Goal: Information Seeking & Learning: Learn about a topic

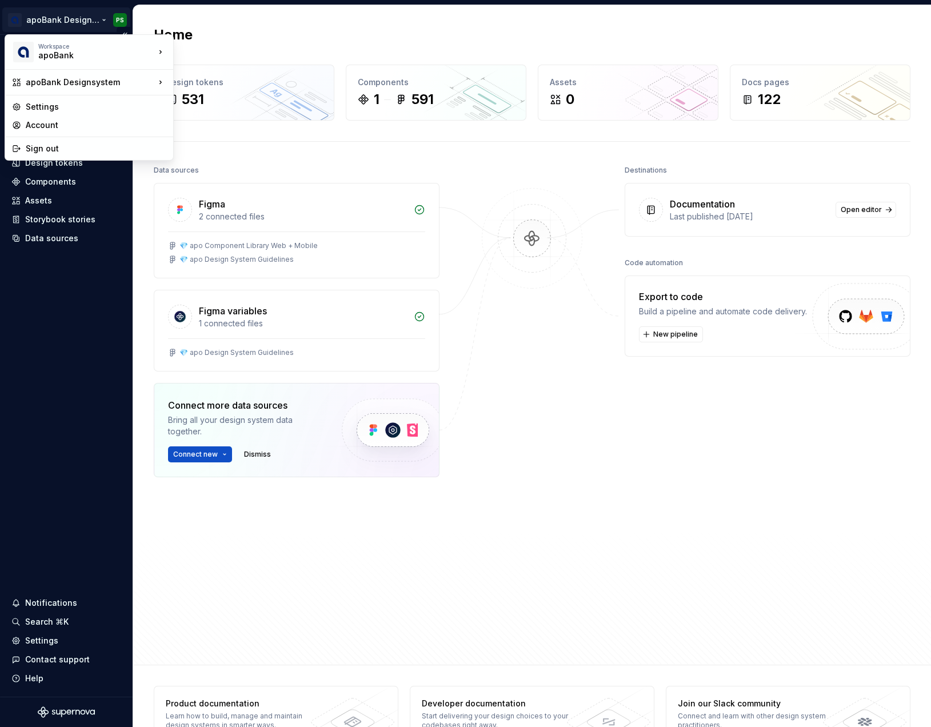
click at [104, 20] on html "apoBank Designsystem PS Home Documentation Analytics Code automation Design sys…" at bounding box center [465, 363] width 931 height 727
click at [77, 344] on html "apoBank Designsystem PS Home Documentation Analytics Code automation Design sys…" at bounding box center [465, 363] width 931 height 727
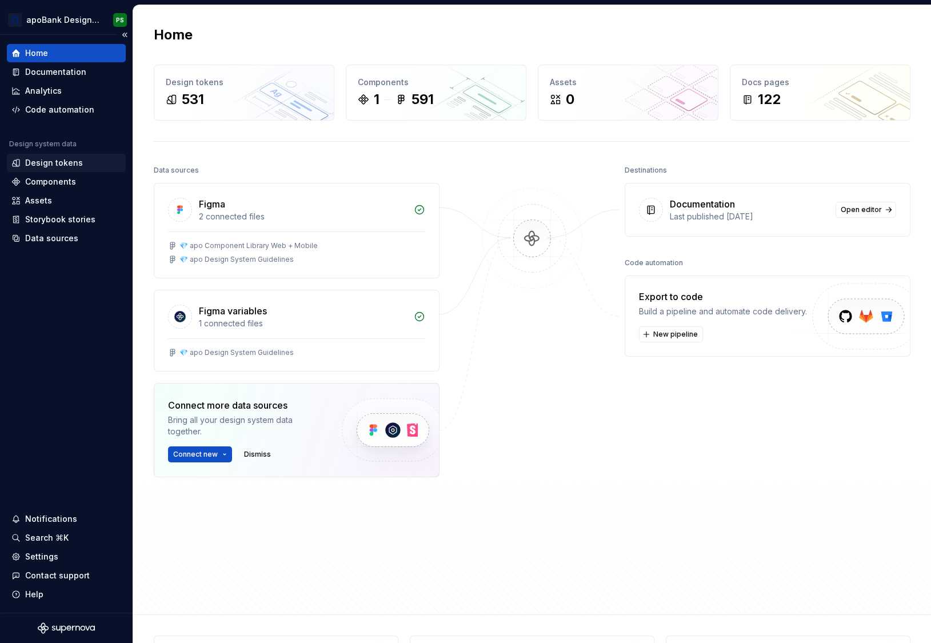
click at [63, 165] on div "Design tokens" at bounding box center [54, 162] width 58 height 11
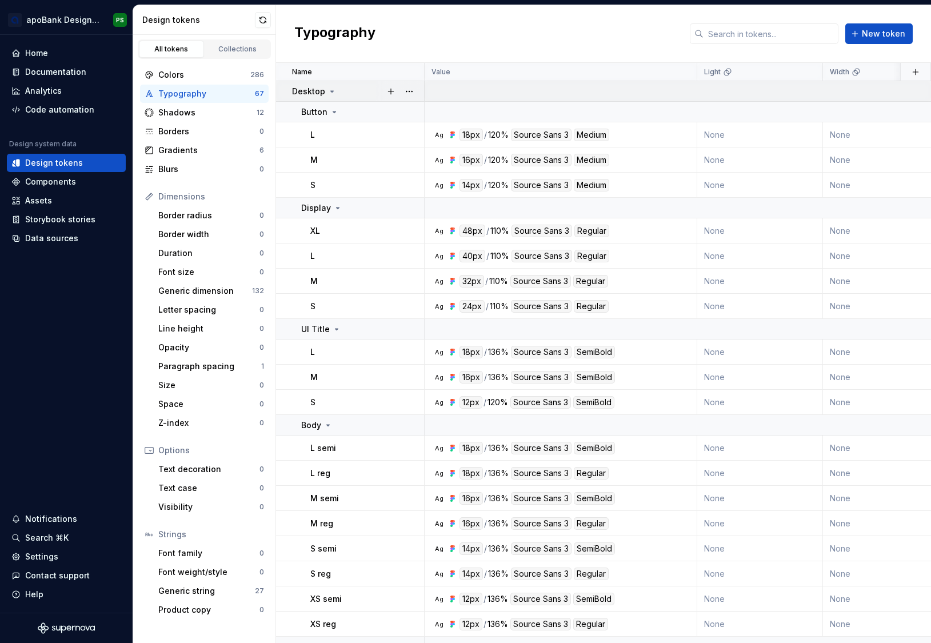
click at [331, 91] on icon at bounding box center [332, 91] width 3 height 1
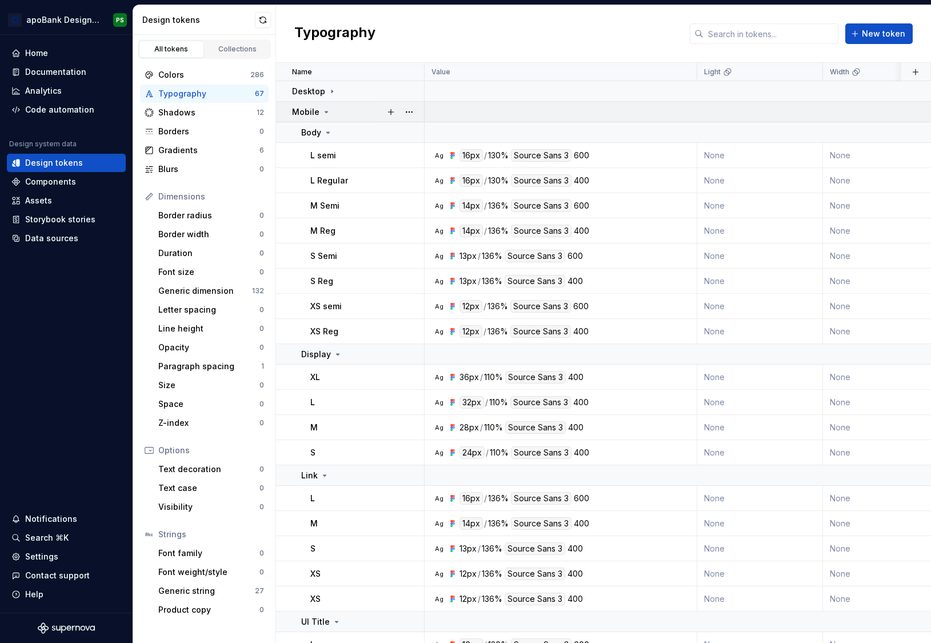
click at [325, 113] on icon at bounding box center [326, 111] width 3 height 1
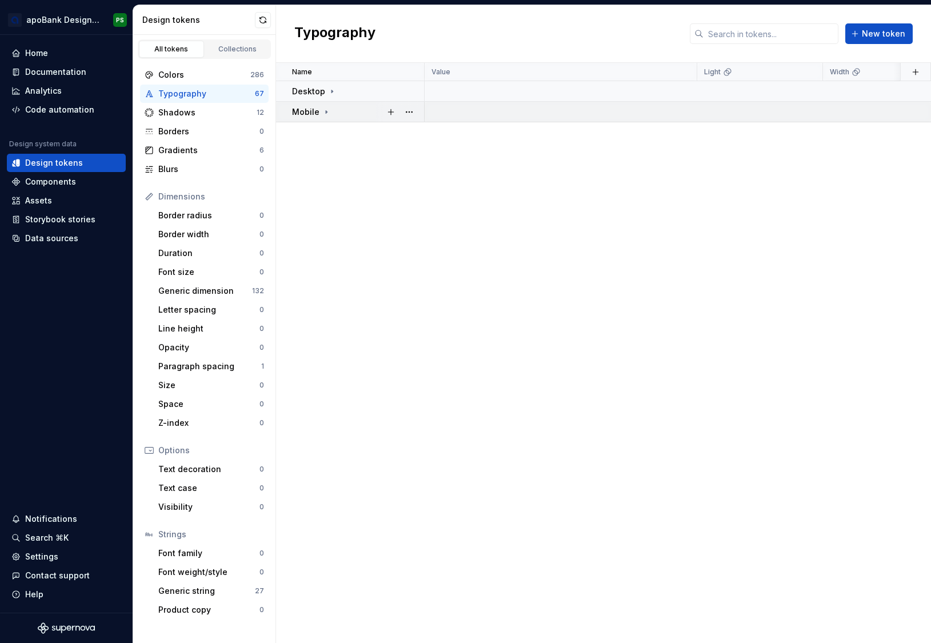
click at [326, 113] on icon at bounding box center [326, 111] width 1 height 3
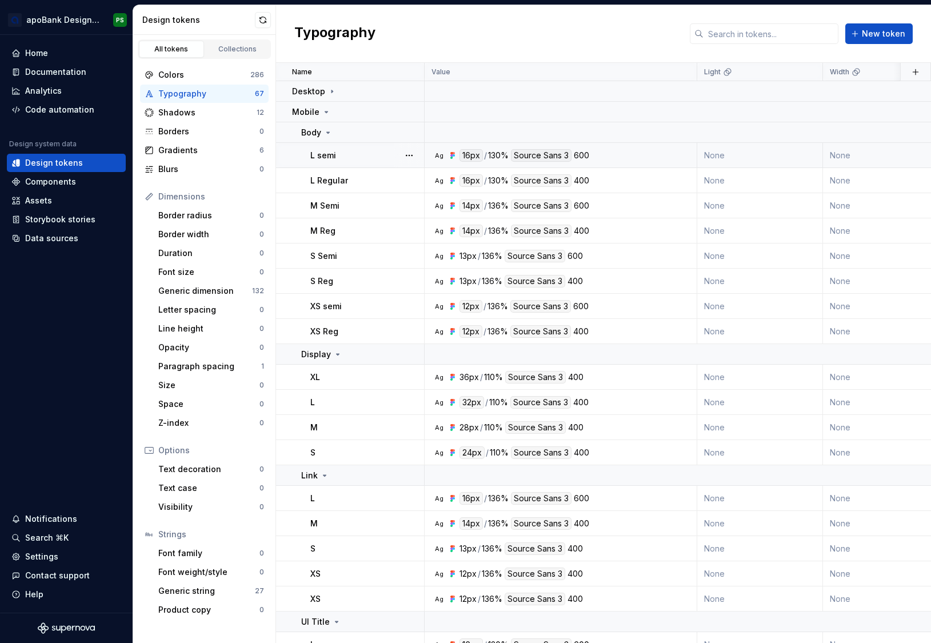
click at [385, 155] on div "L semi" at bounding box center [366, 155] width 113 height 11
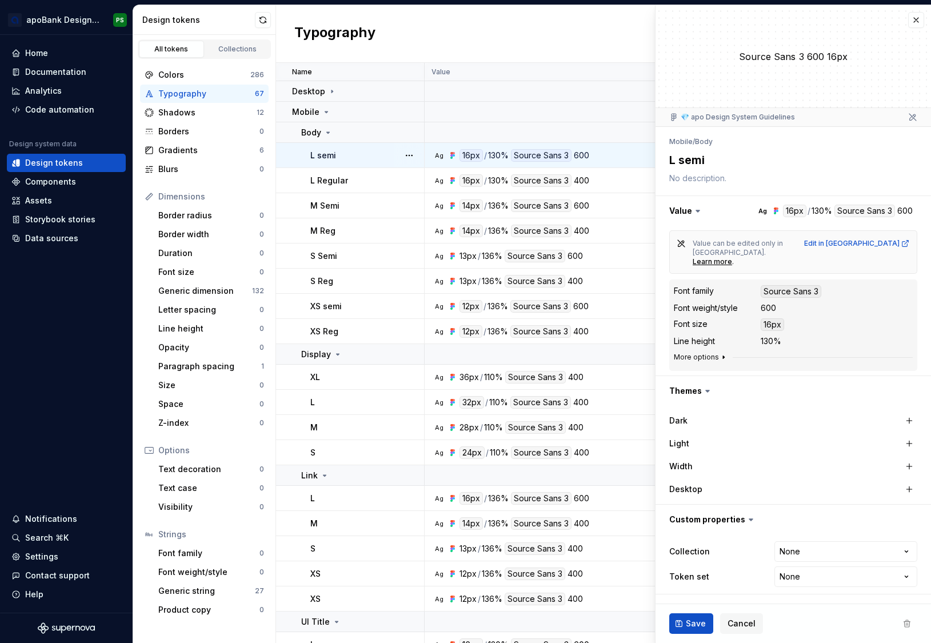
click at [723, 356] on icon "button" at bounding box center [723, 357] width 1 height 3
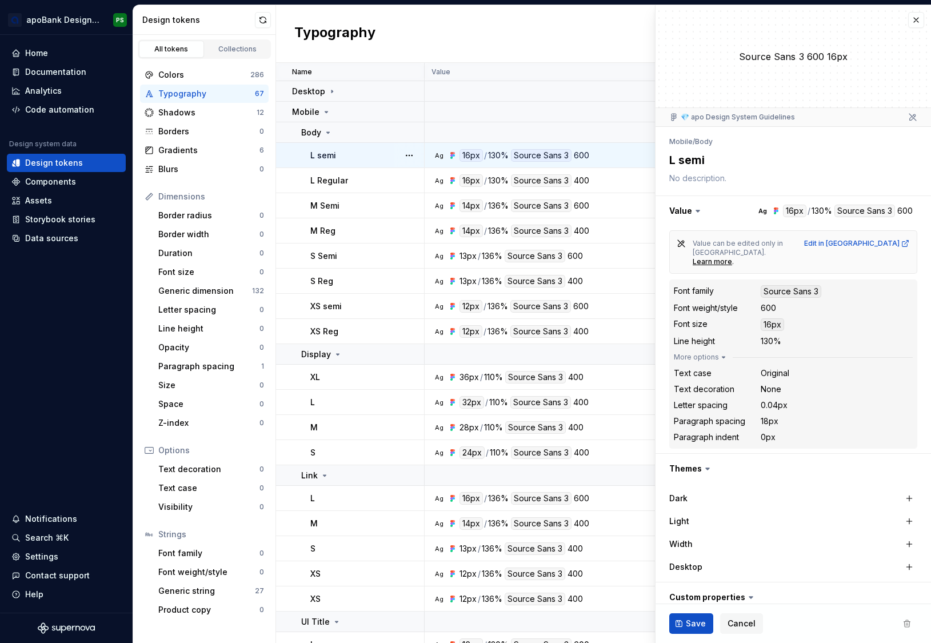
click at [722, 356] on icon "button" at bounding box center [723, 356] width 3 height 1
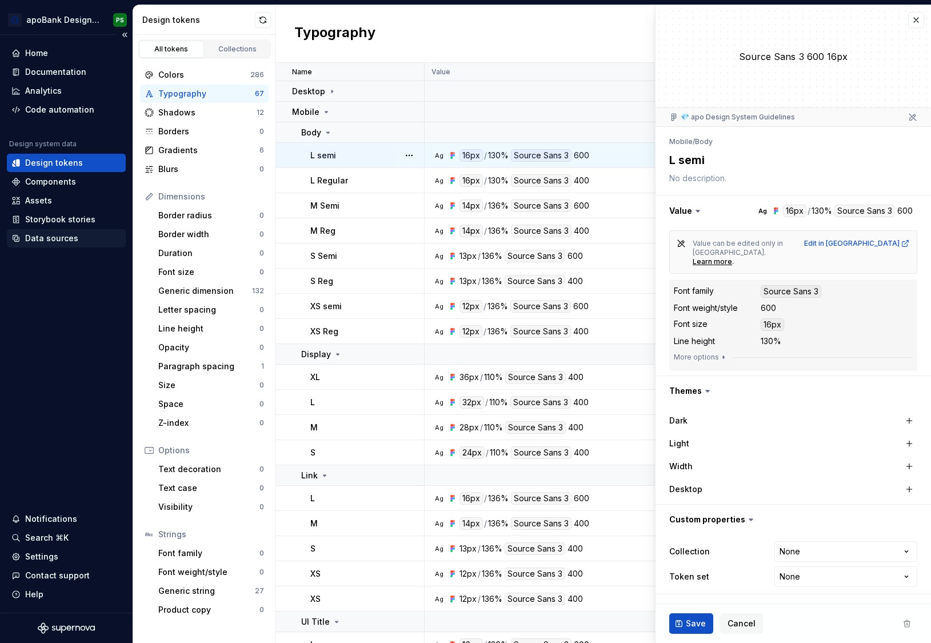
click at [39, 238] on div "Data sources" at bounding box center [51, 237] width 53 height 11
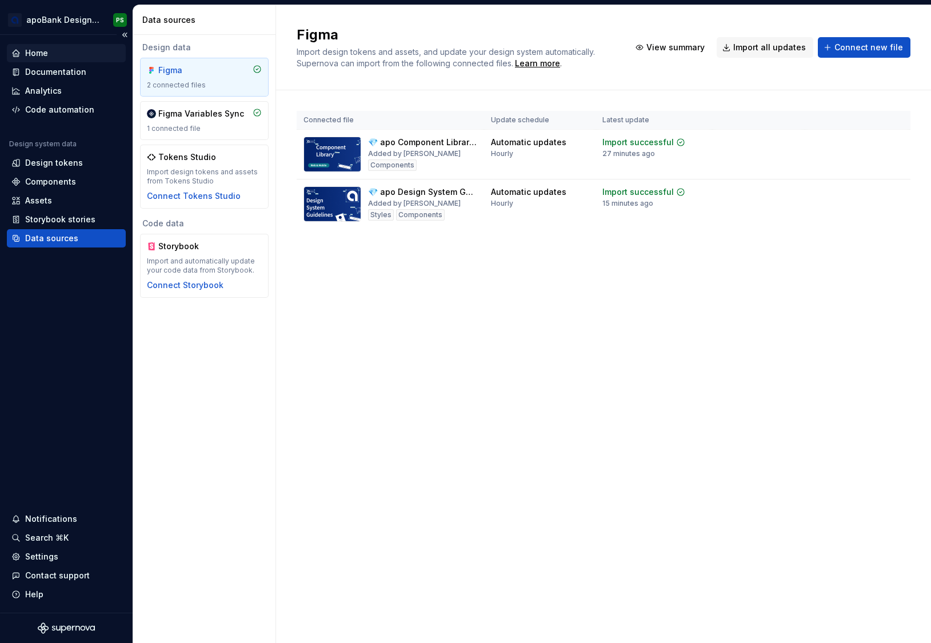
click at [47, 55] on div "Home" at bounding box center [36, 52] width 23 height 11
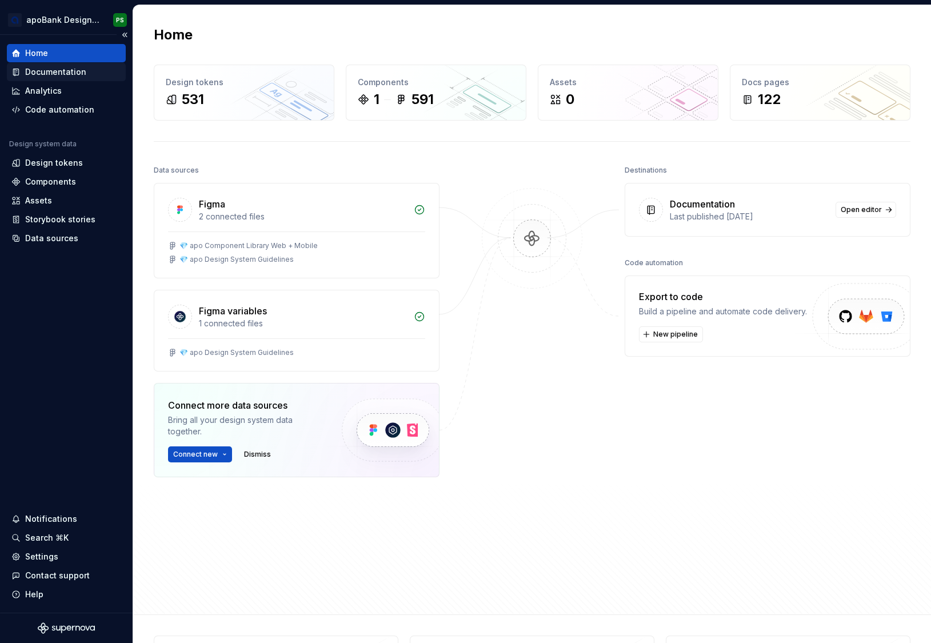
click at [50, 75] on div "Documentation" at bounding box center [55, 71] width 61 height 11
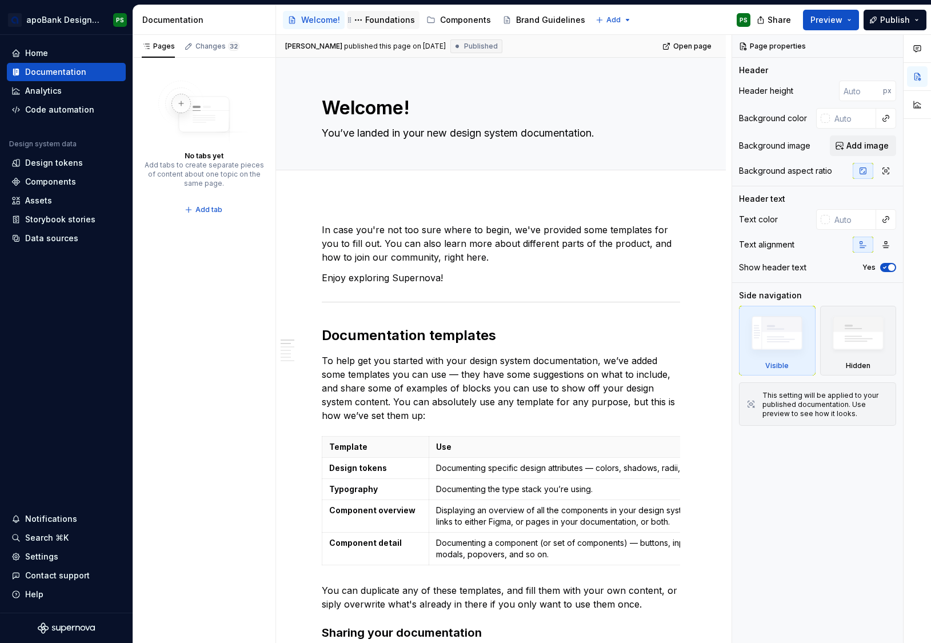
click at [379, 19] on div "Foundations" at bounding box center [390, 19] width 50 height 11
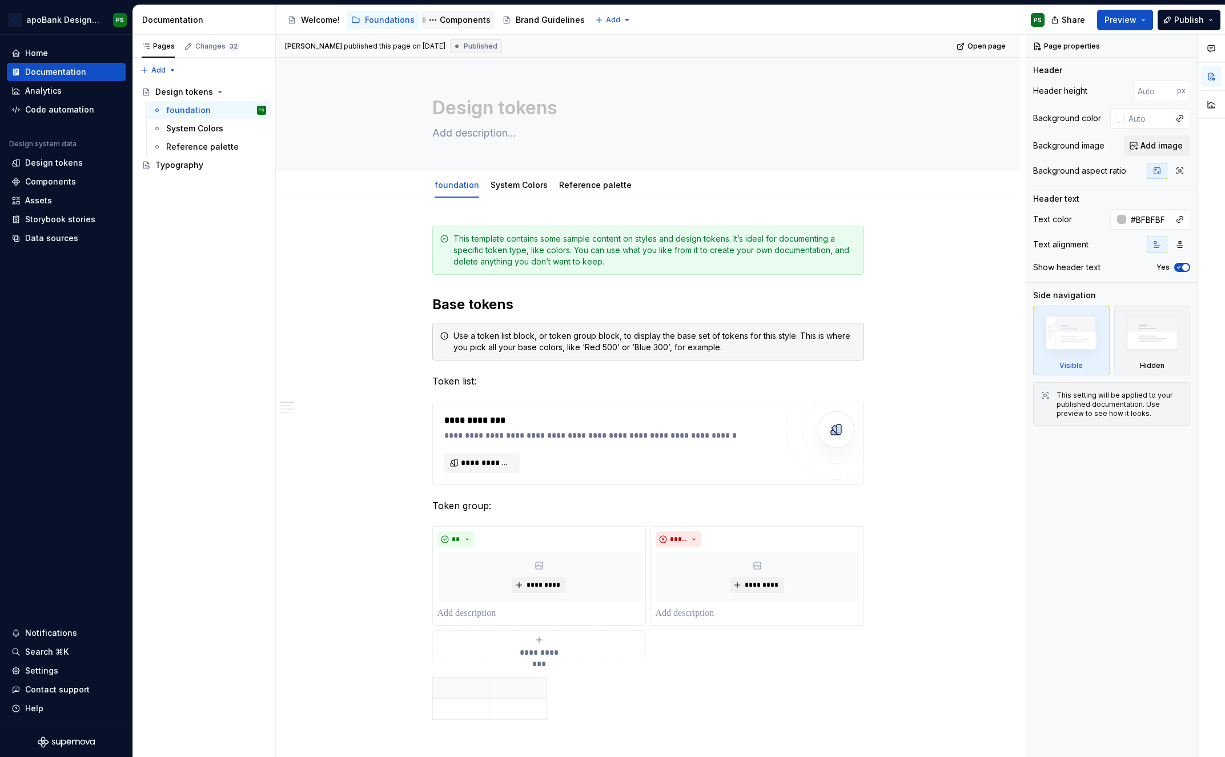
click at [467, 21] on div "Components" at bounding box center [465, 19] width 51 height 11
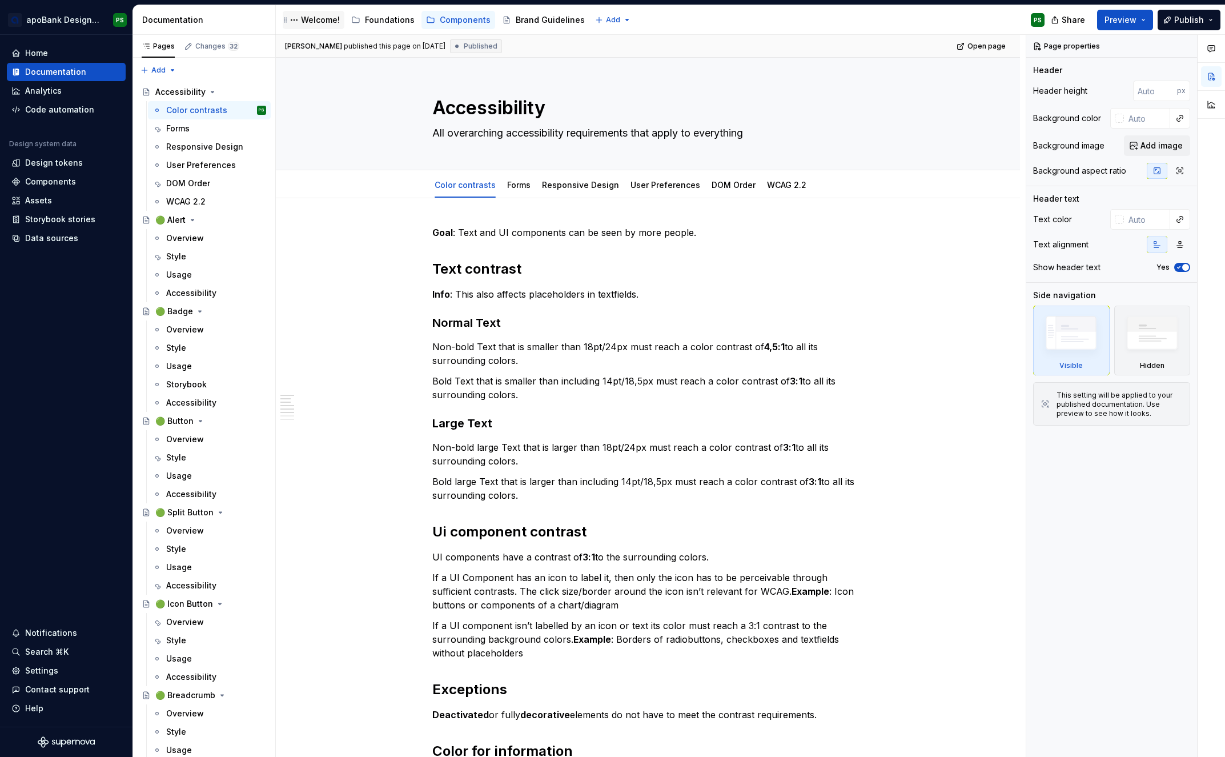
click at [312, 19] on div "Welcome!" at bounding box center [320, 19] width 39 height 11
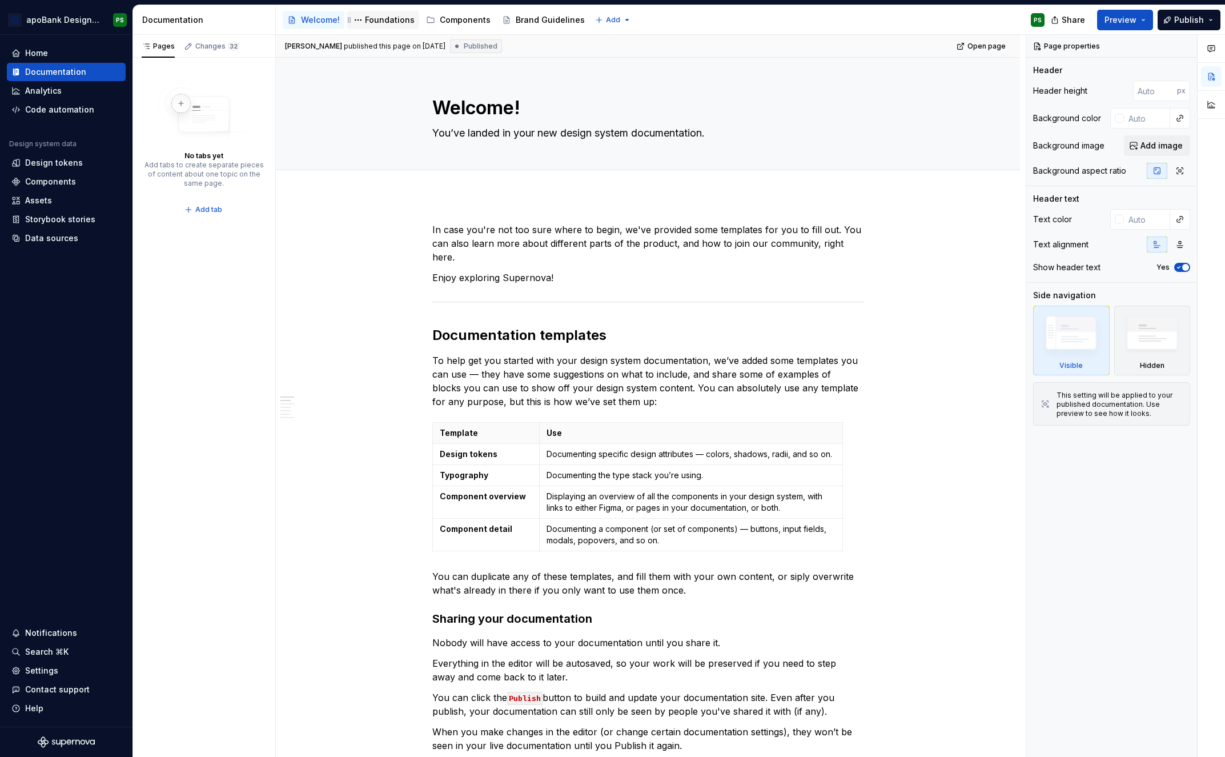
click at [395, 18] on div "Foundations" at bounding box center [390, 19] width 50 height 11
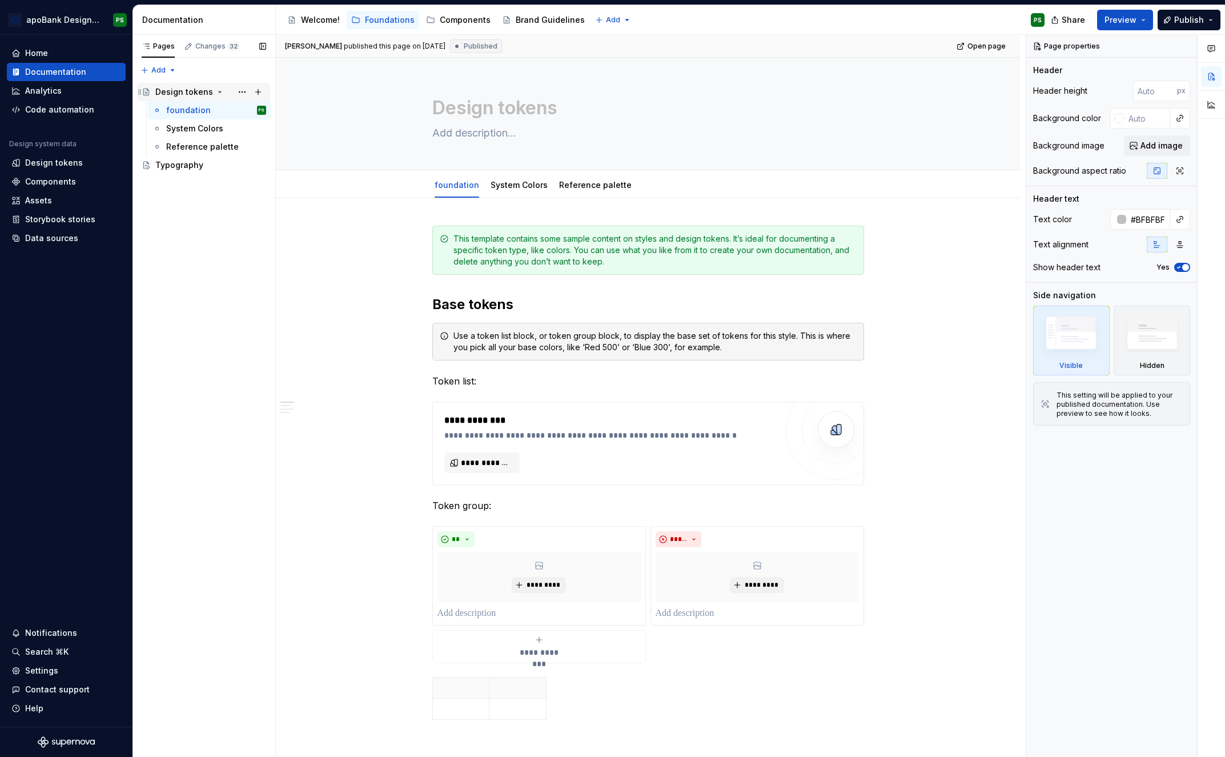
click at [182, 94] on div "Design tokens" at bounding box center [184, 91] width 58 height 11
click at [57, 165] on div "Design tokens" at bounding box center [54, 162] width 58 height 11
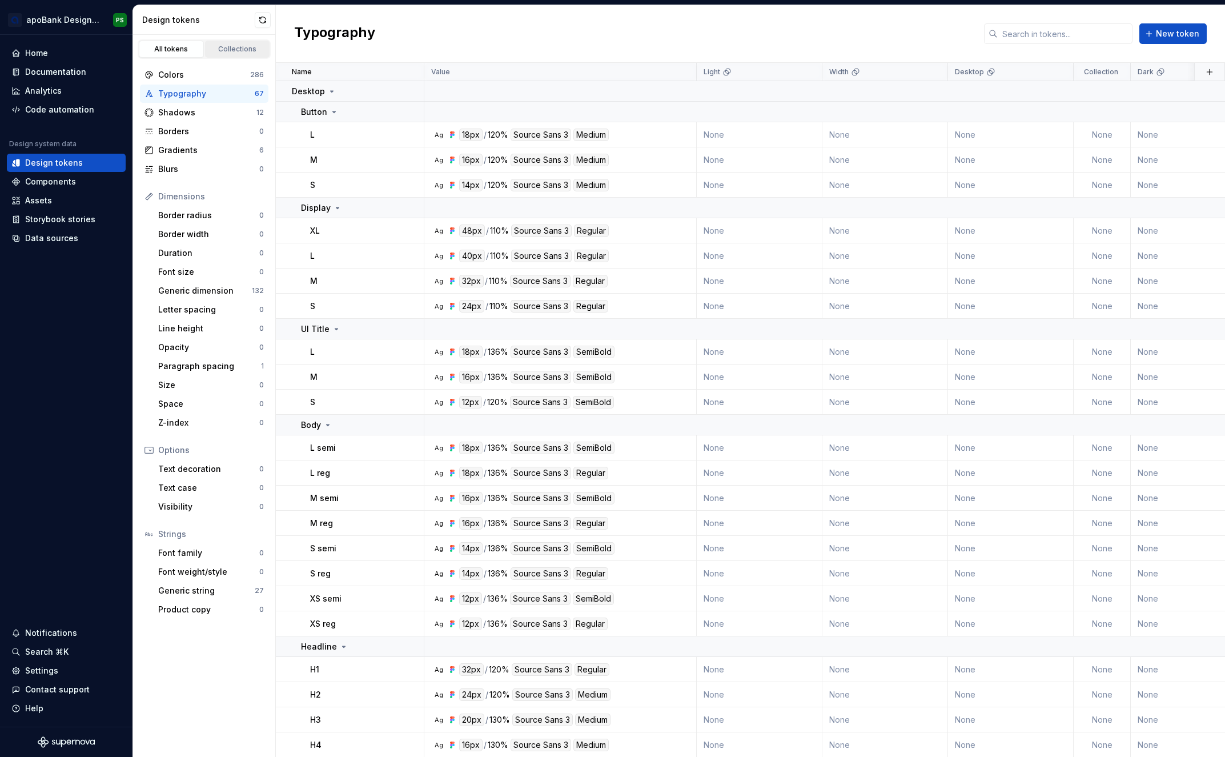
click at [238, 50] on div "Collections" at bounding box center [237, 49] width 57 height 9
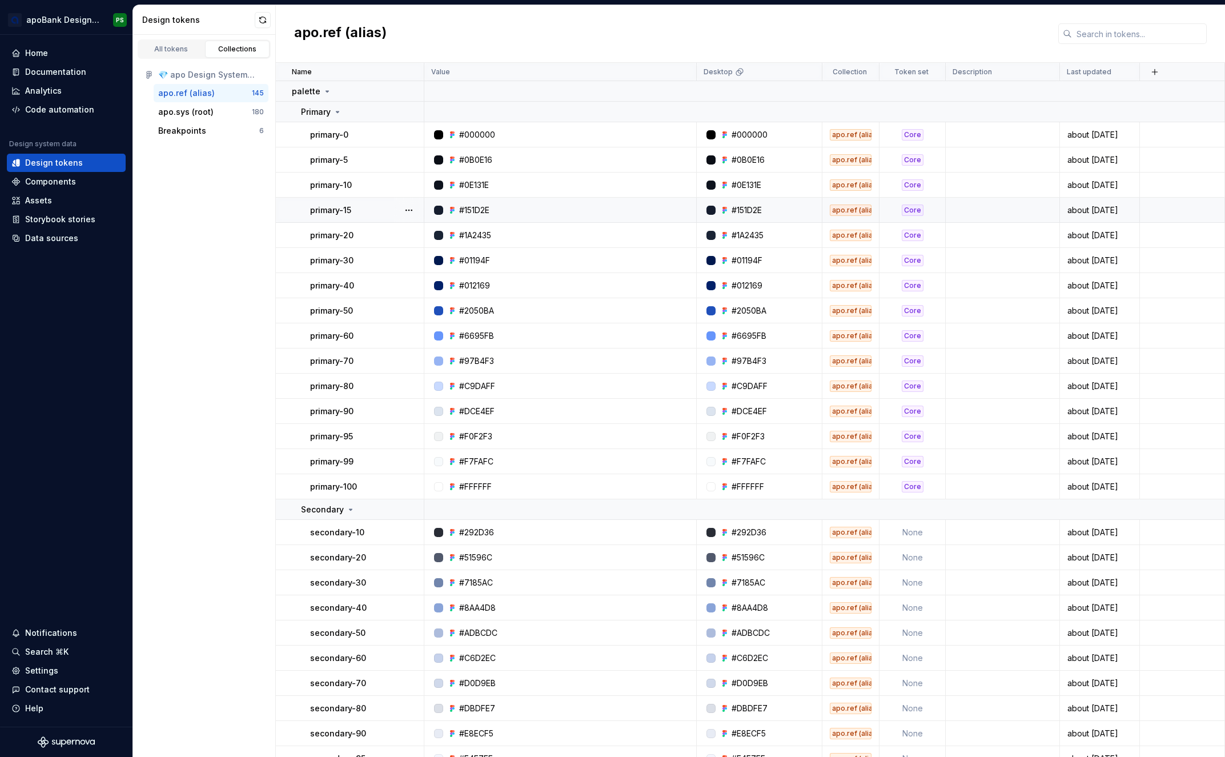
click at [376, 211] on div "primary-15" at bounding box center [366, 210] width 113 height 11
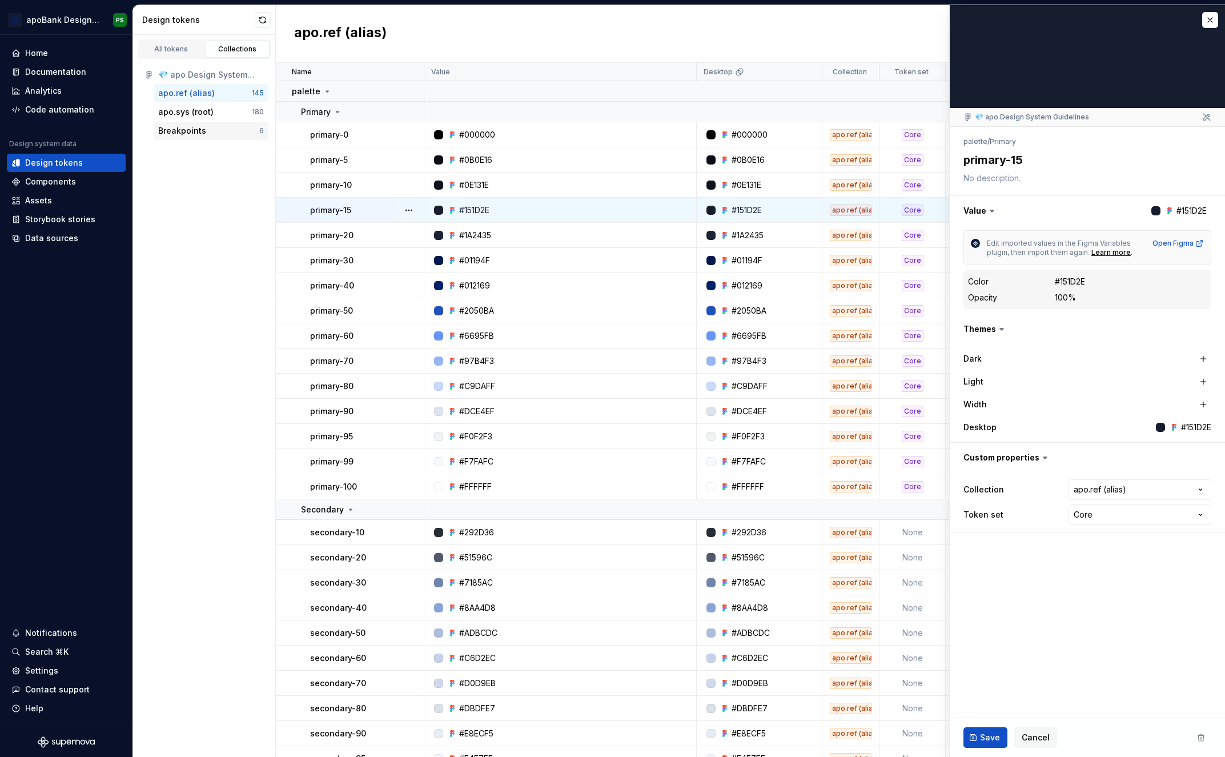
click at [179, 131] on div "Breakpoints" at bounding box center [182, 130] width 48 height 11
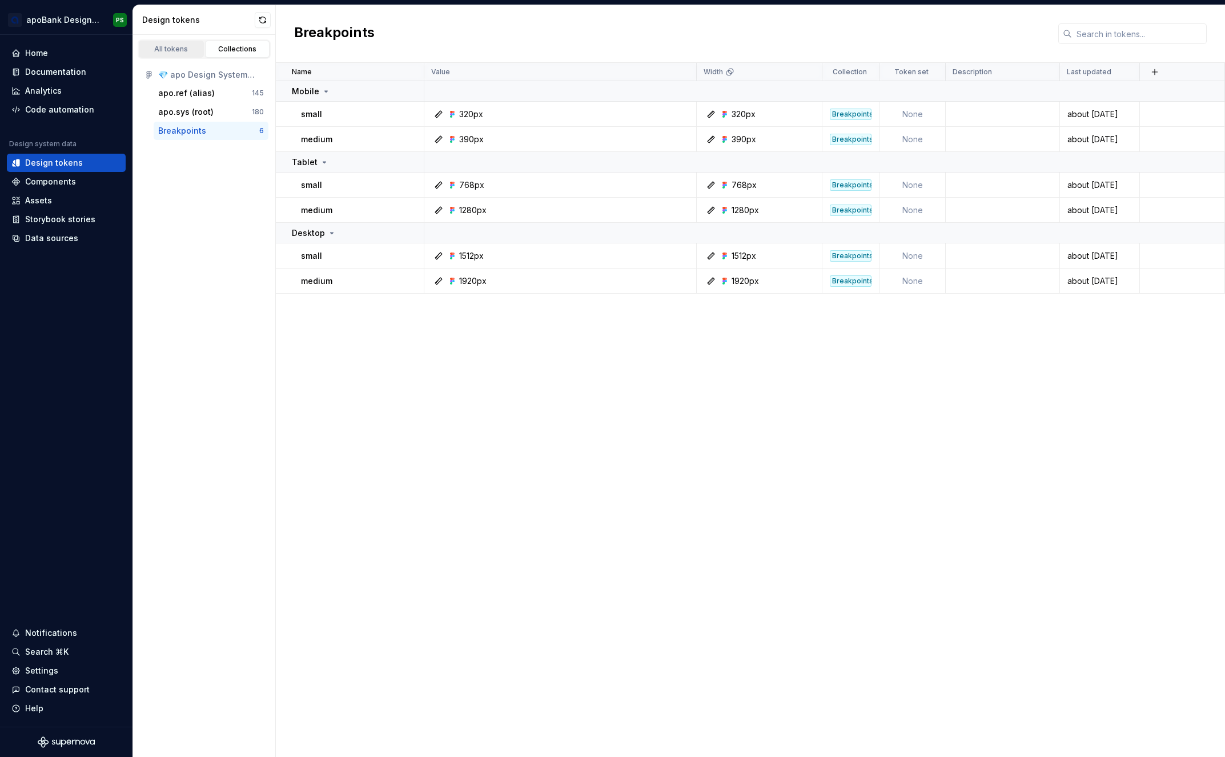
click at [177, 49] on div "All tokens" at bounding box center [171, 49] width 57 height 9
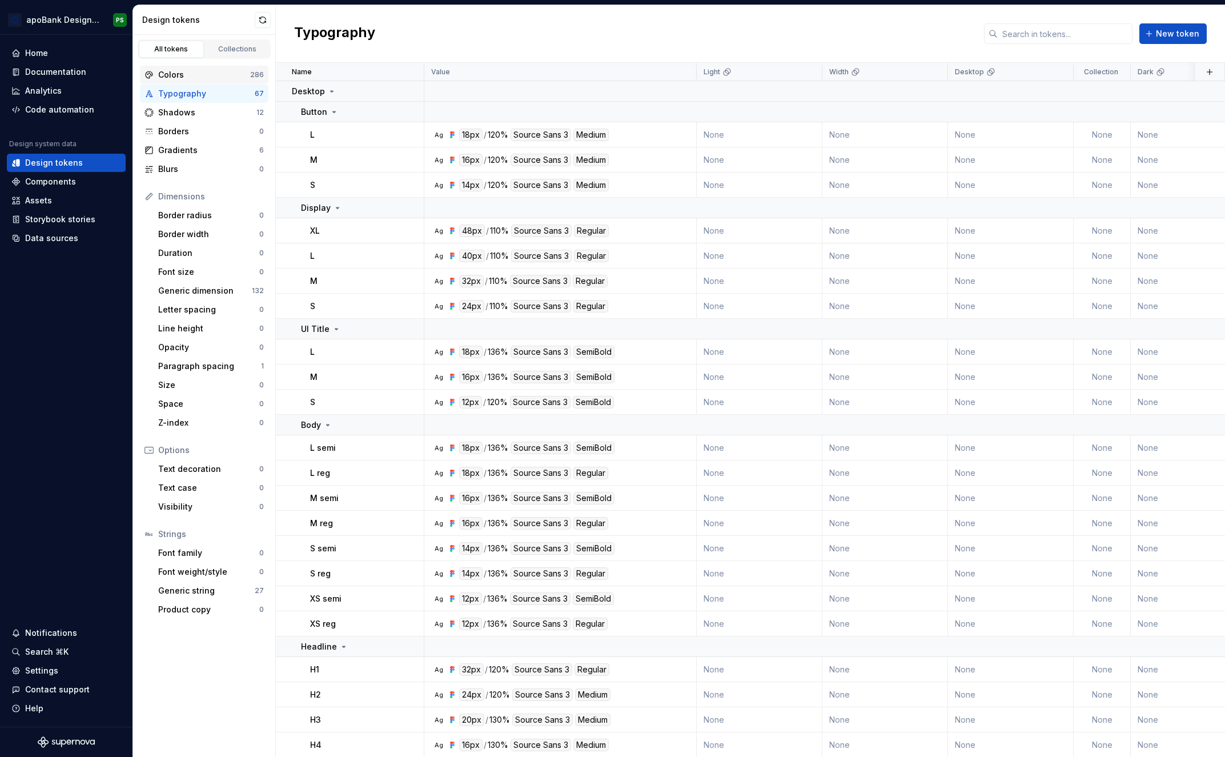
click at [179, 77] on div "Colors" at bounding box center [204, 74] width 92 height 11
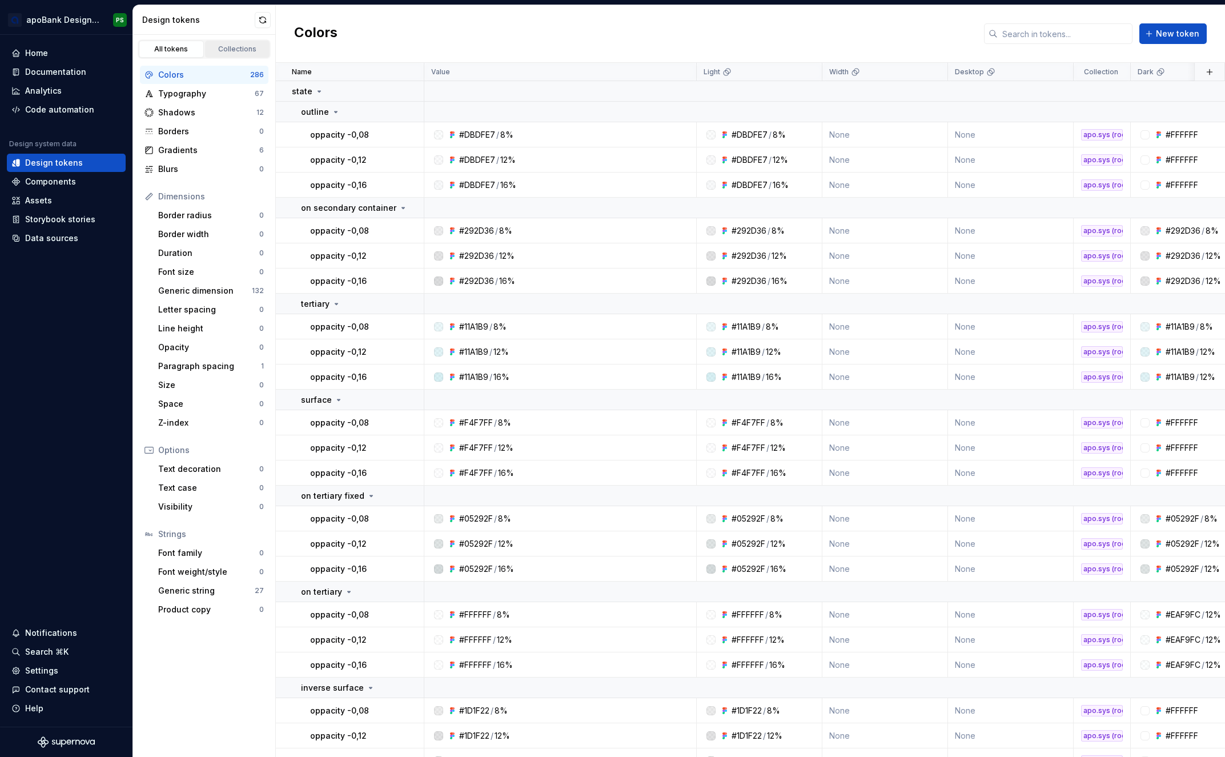
click at [230, 48] on div "Collections" at bounding box center [237, 49] width 57 height 9
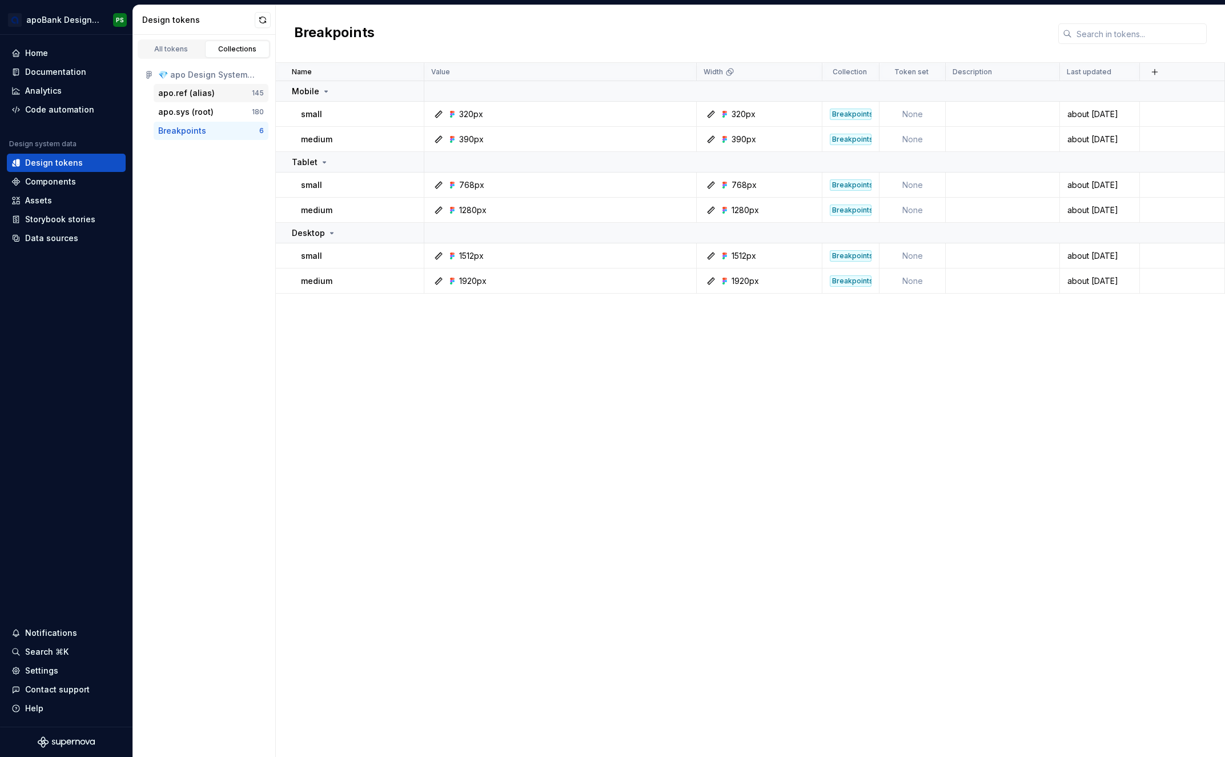
click at [178, 95] on div "apo.ref (alias)" at bounding box center [186, 92] width 57 height 11
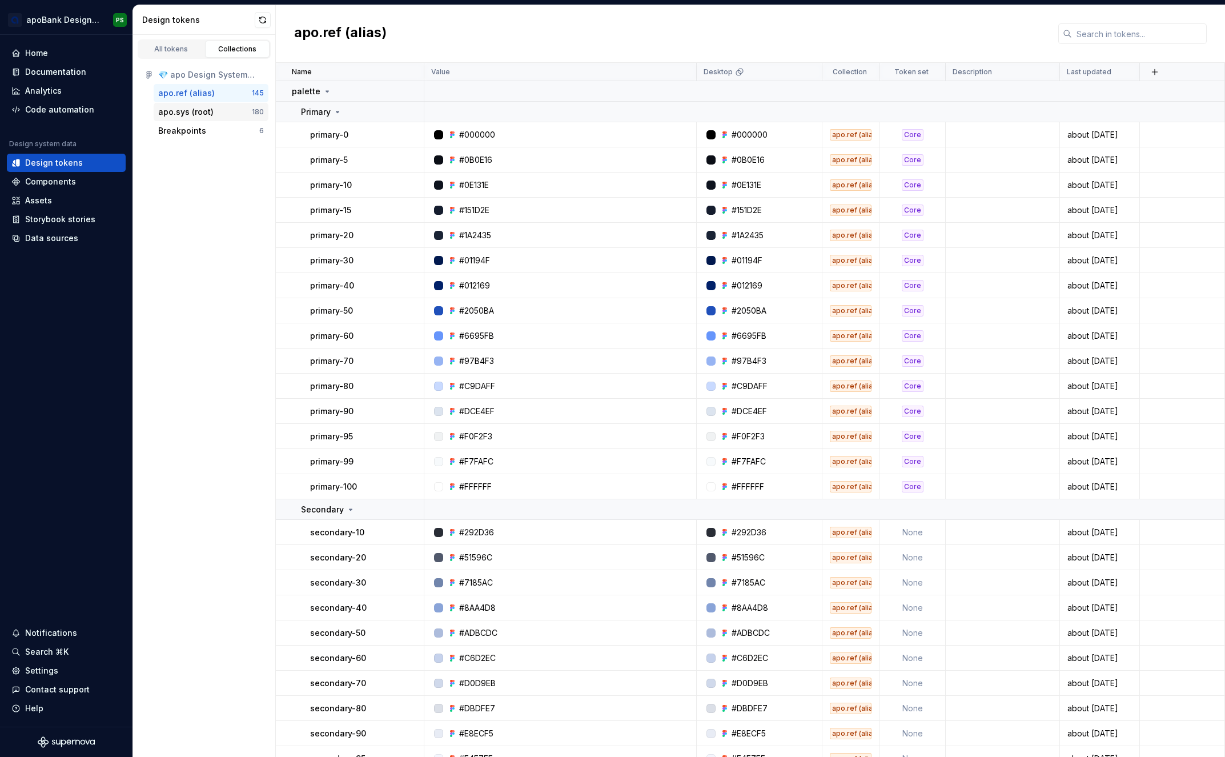
click at [173, 115] on div "apo.sys (root)" at bounding box center [185, 111] width 55 height 11
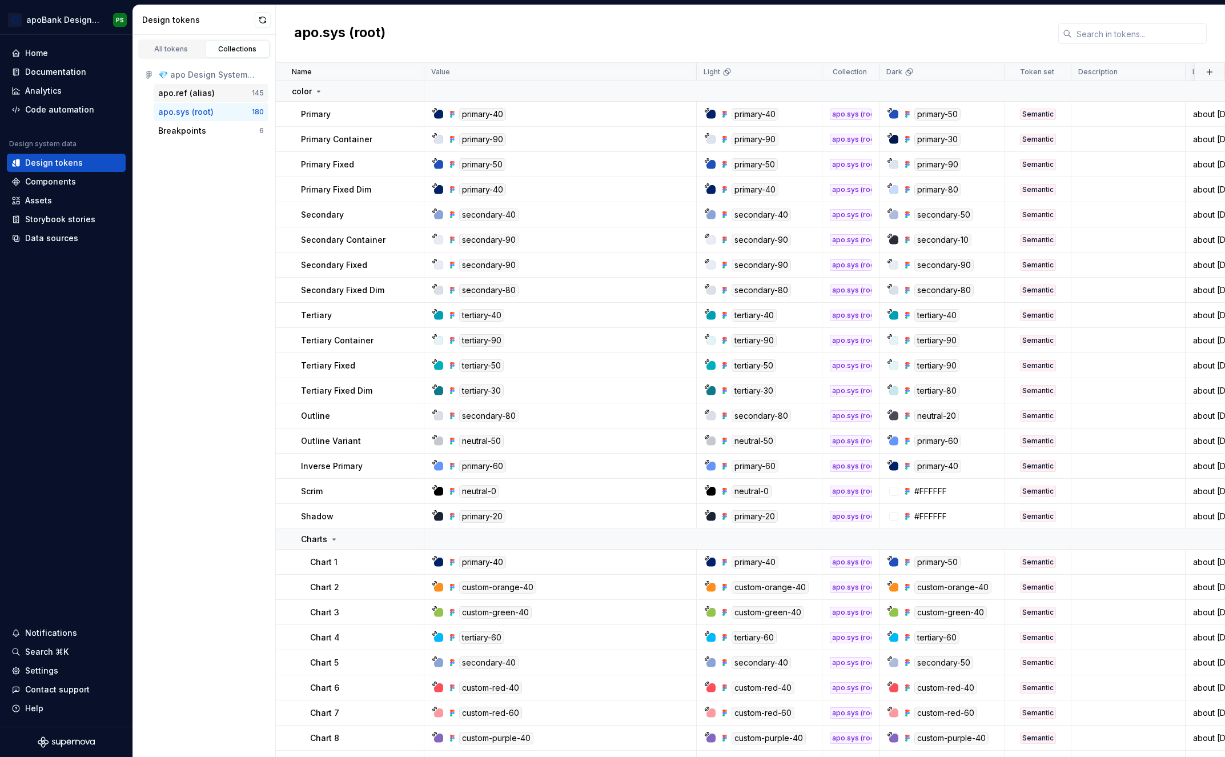
click at [173, 93] on div "apo.ref (alias)" at bounding box center [186, 92] width 57 height 11
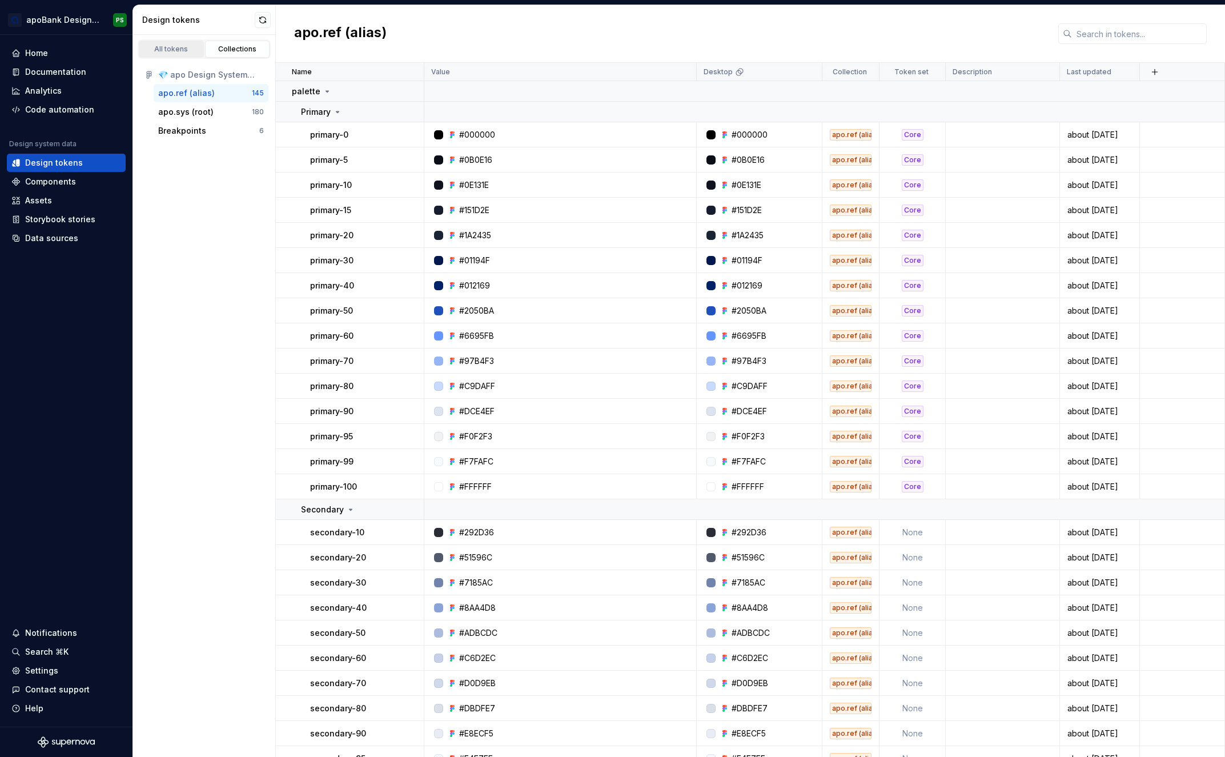
click at [169, 49] on div "All tokens" at bounding box center [171, 49] width 57 height 9
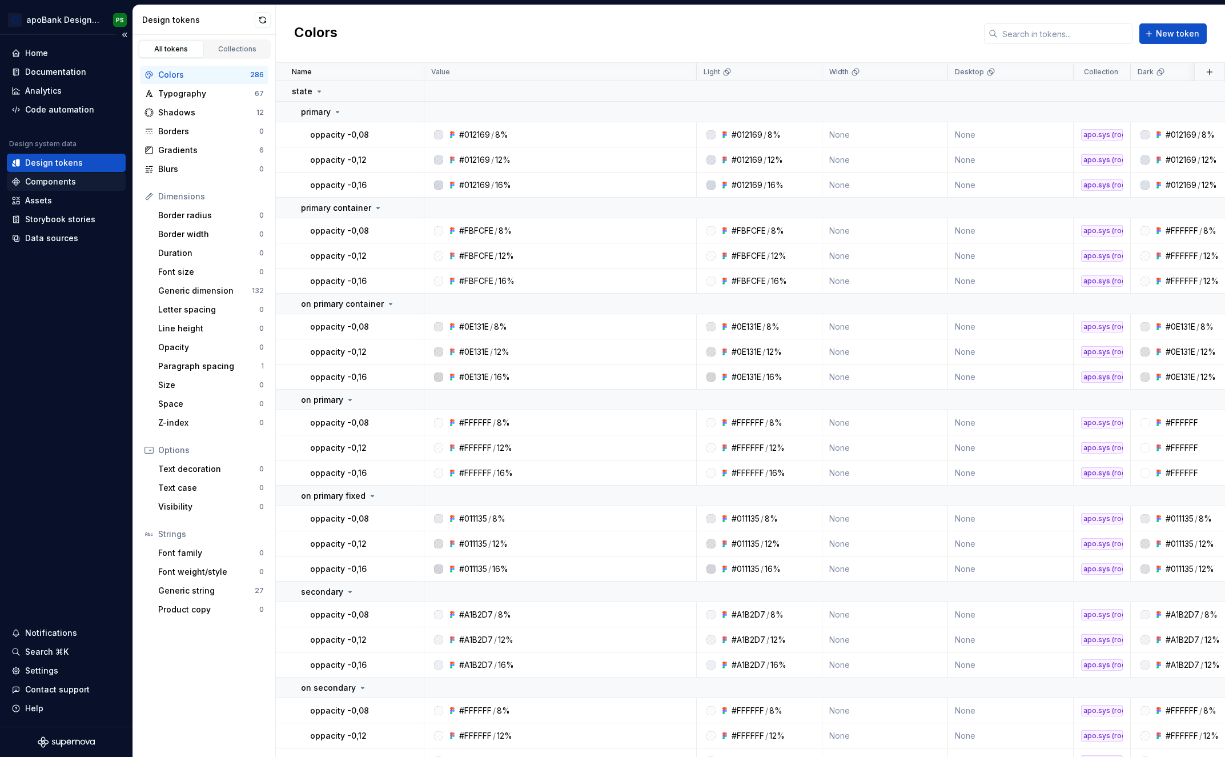
click at [43, 182] on div "Components" at bounding box center [50, 181] width 51 height 11
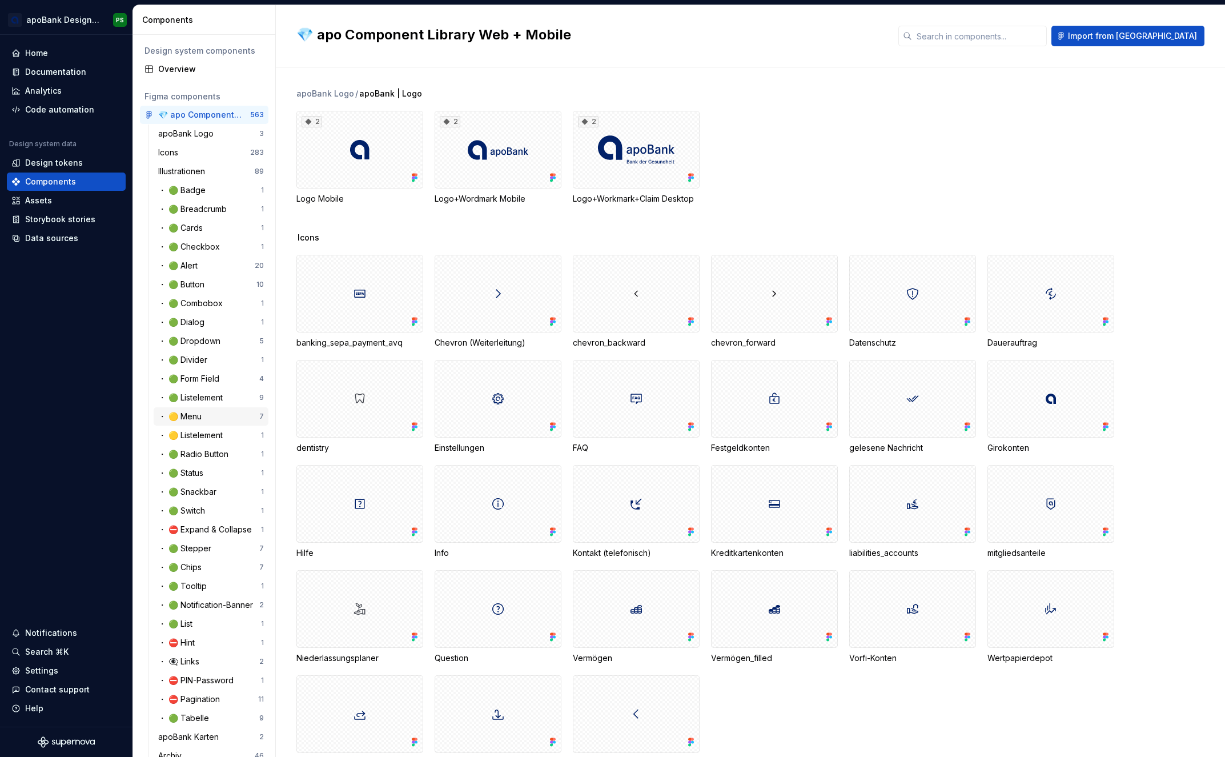
click at [194, 419] on div "・ 🟡 Menu" at bounding box center [182, 416] width 48 height 11
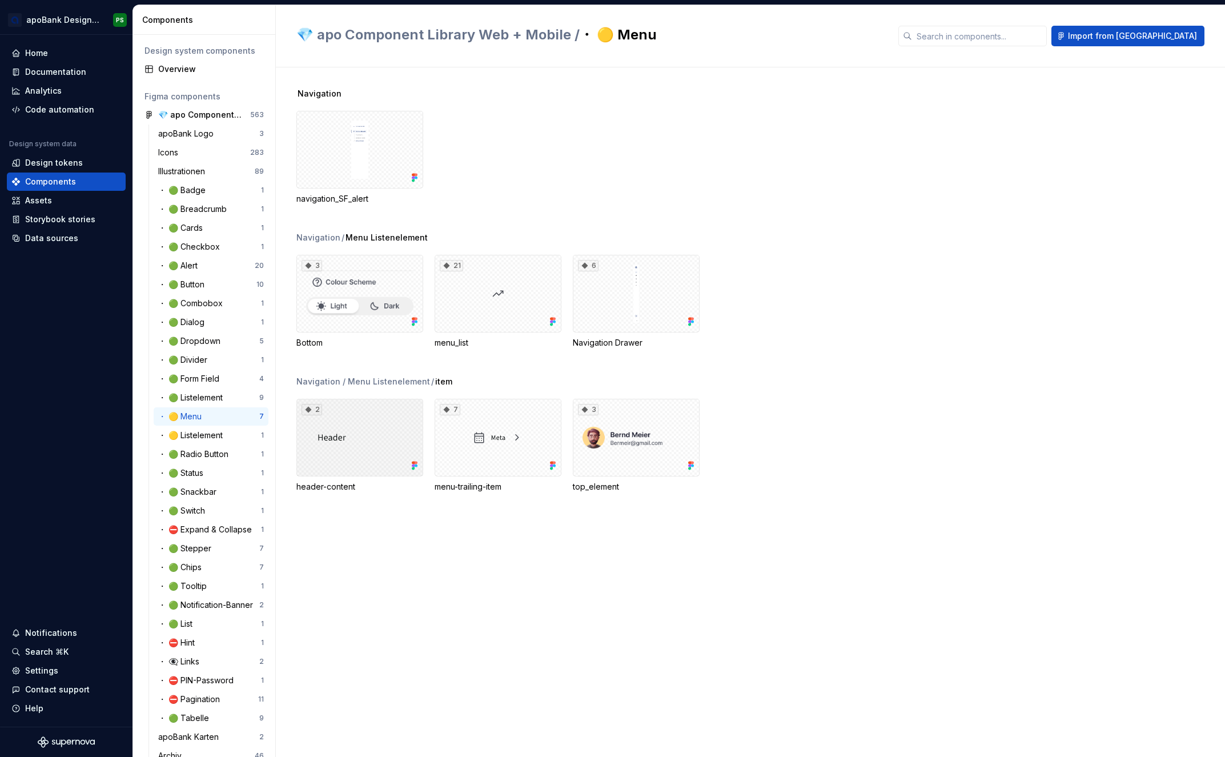
click at [349, 440] on div "2" at bounding box center [359, 438] width 127 height 78
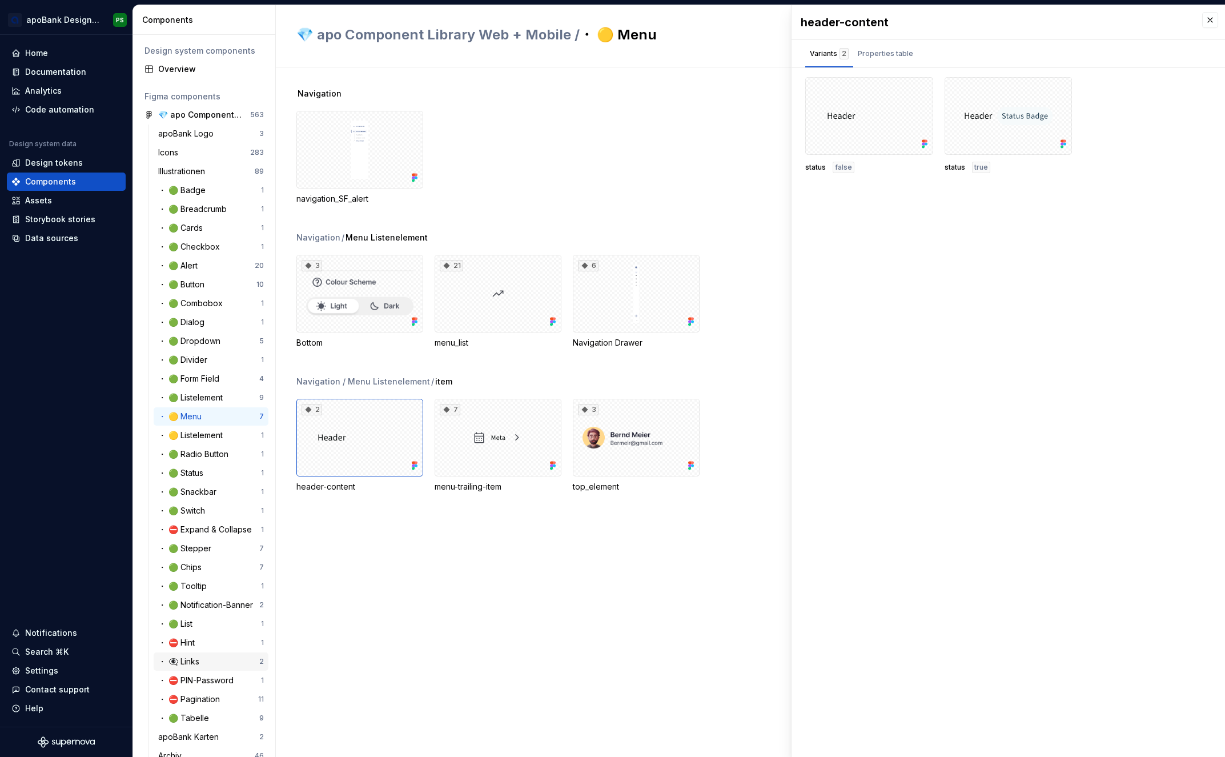
click at [199, 662] on div "・ 👁‍🗨 Links" at bounding box center [181, 661] width 46 height 11
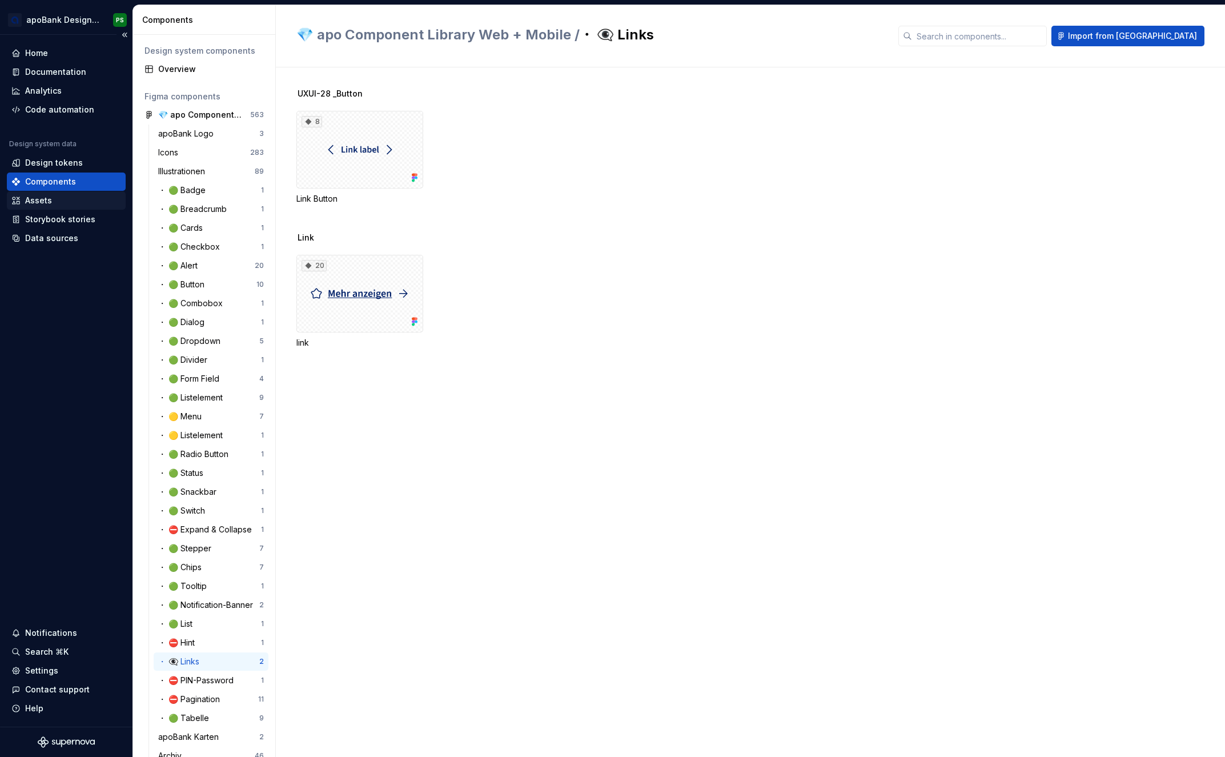
click at [38, 198] on div "Assets" at bounding box center [38, 200] width 27 height 11
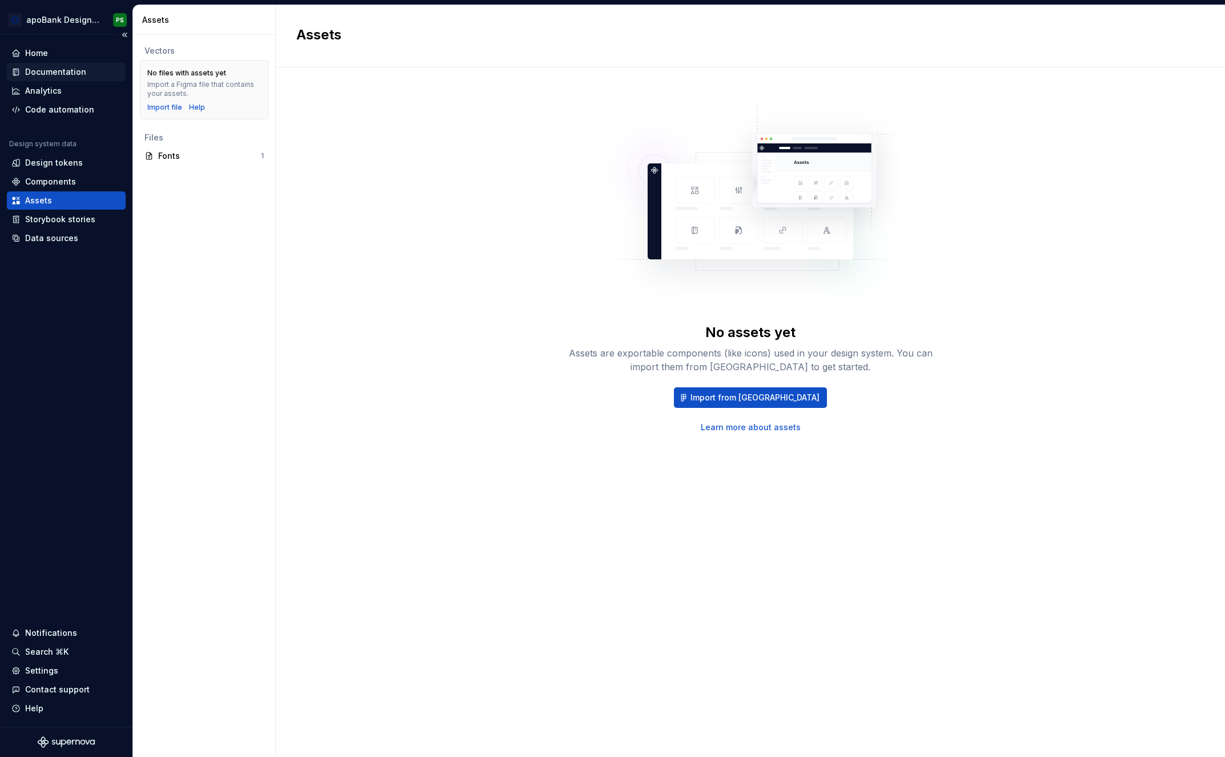
click at [50, 71] on div "Documentation" at bounding box center [55, 71] width 61 height 11
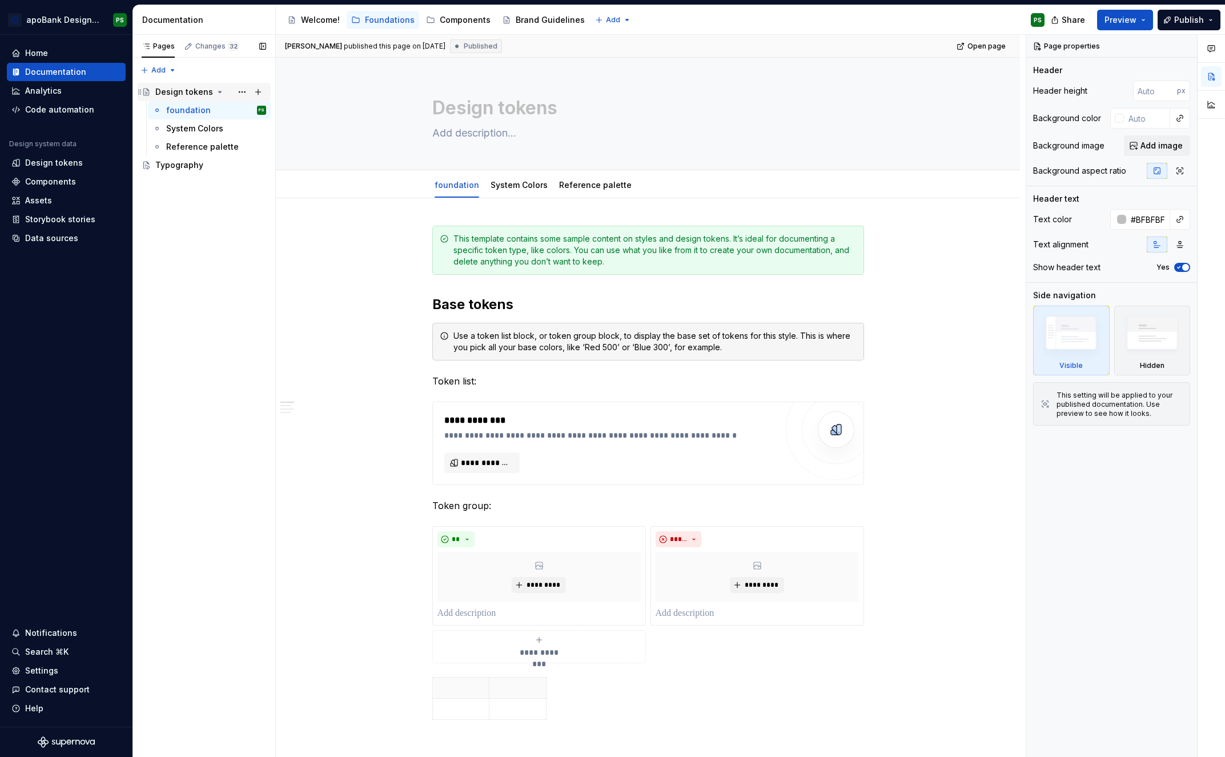
click at [215, 91] on icon "Page tree" at bounding box center [219, 91] width 9 height 9
click at [179, 112] on div "Typography" at bounding box center [179, 110] width 48 height 11
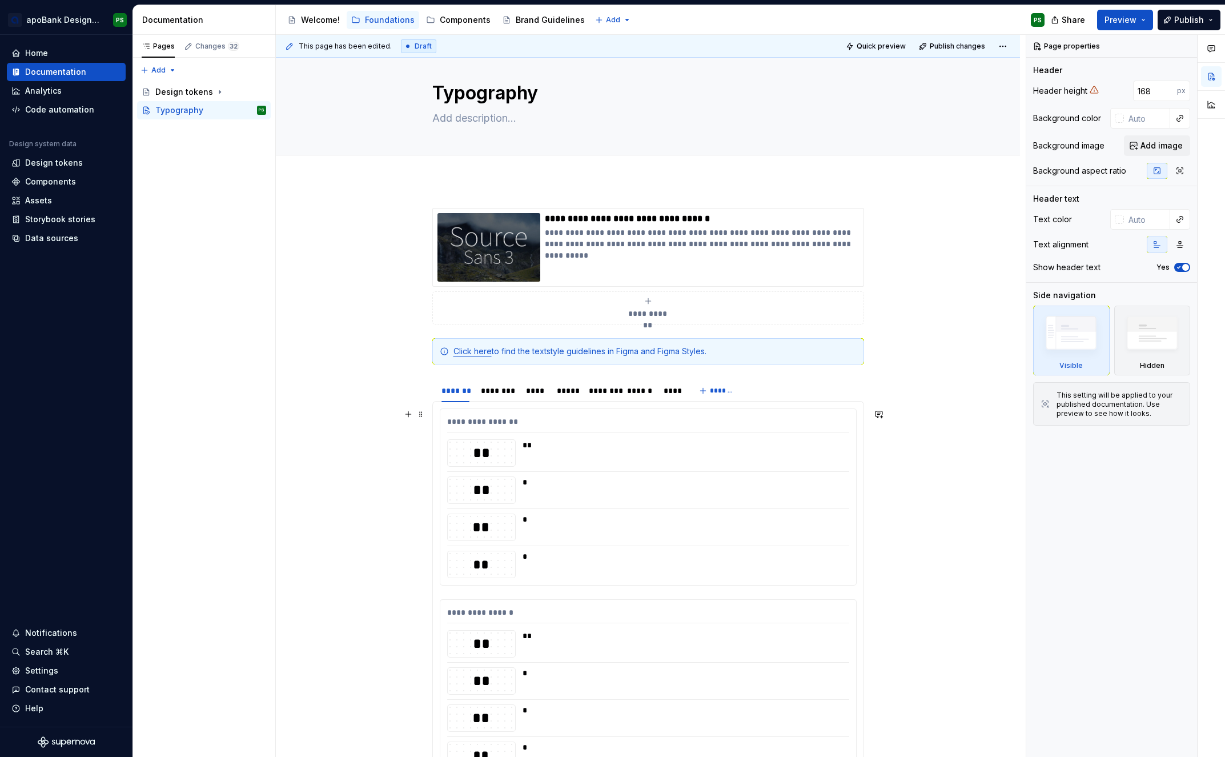
scroll to position [22, 0]
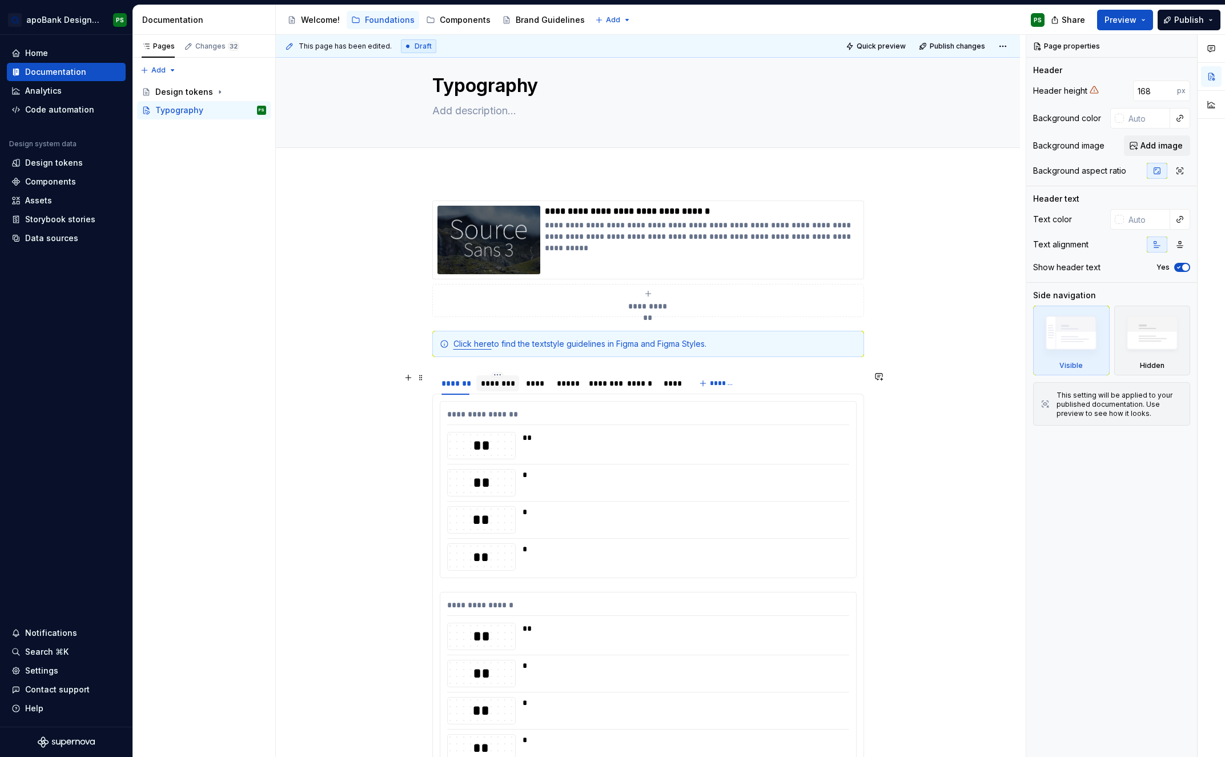
click at [498, 386] on div "********" at bounding box center [498, 383] width 34 height 11
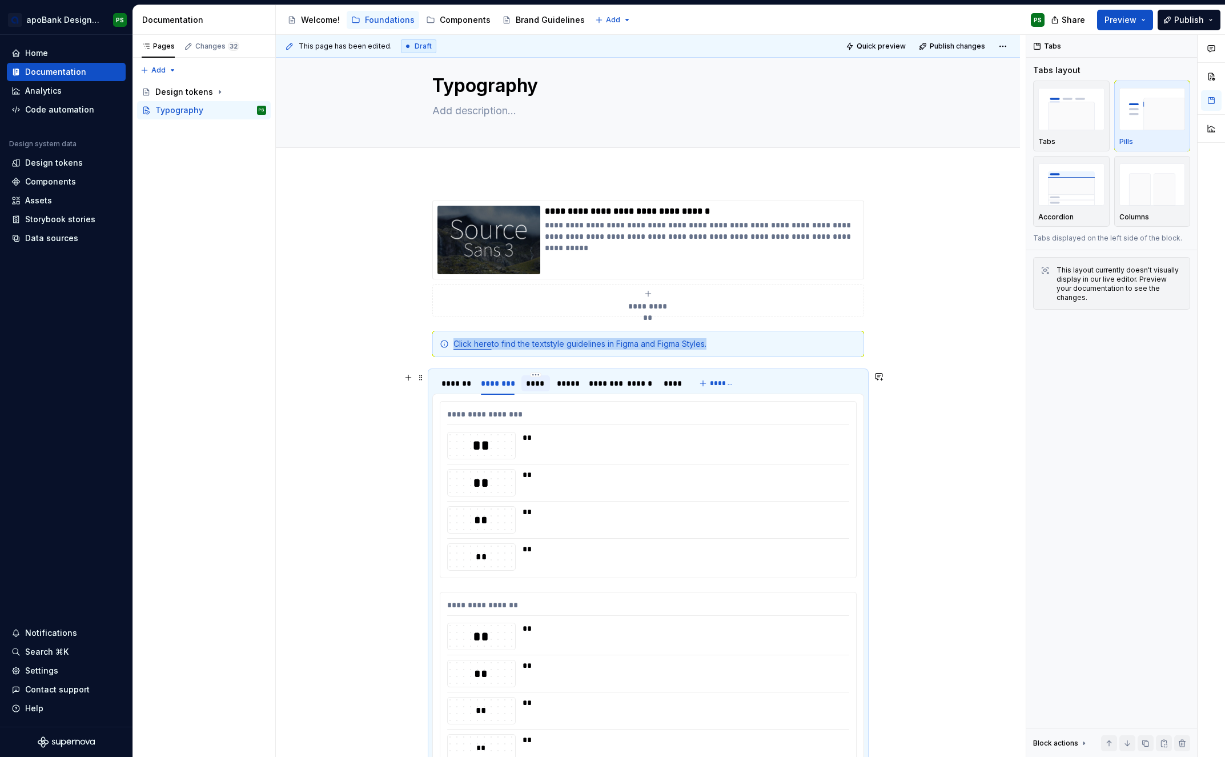
click at [539, 384] on div "****" at bounding box center [535, 383] width 19 height 11
click at [460, 383] on div "*******" at bounding box center [456, 383] width 28 height 11
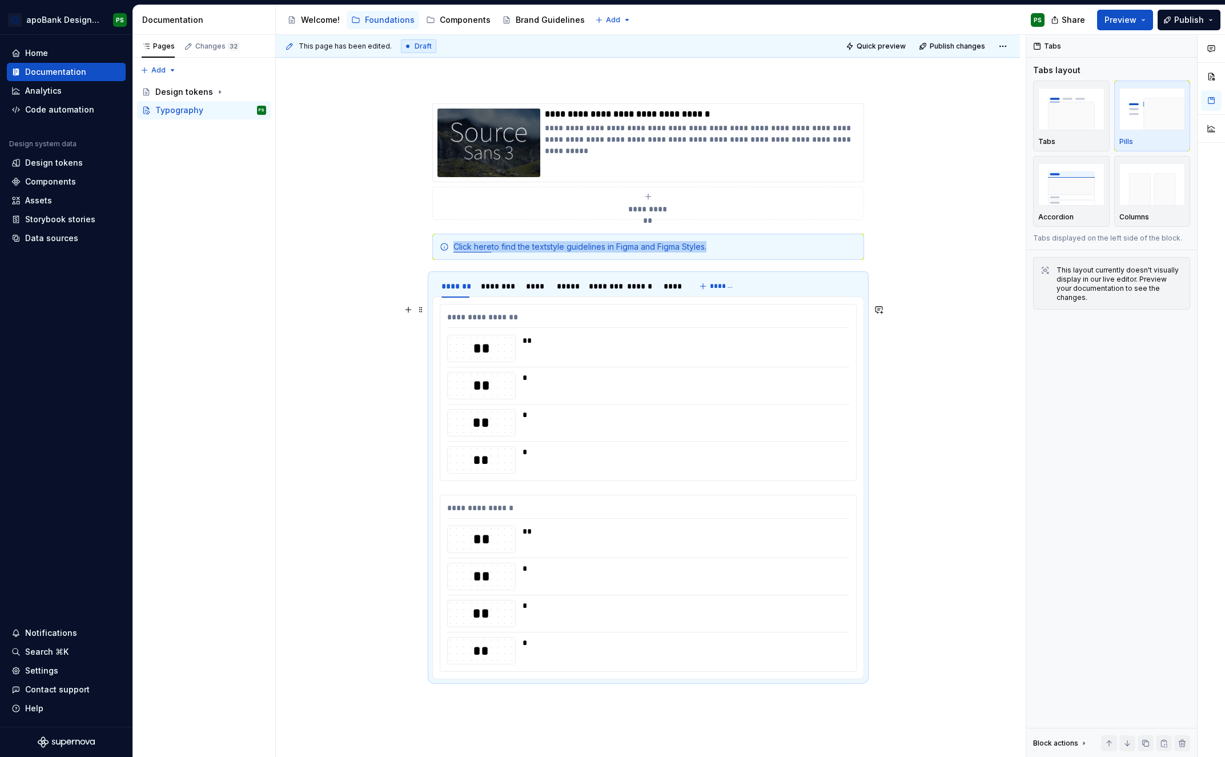
scroll to position [127, 0]
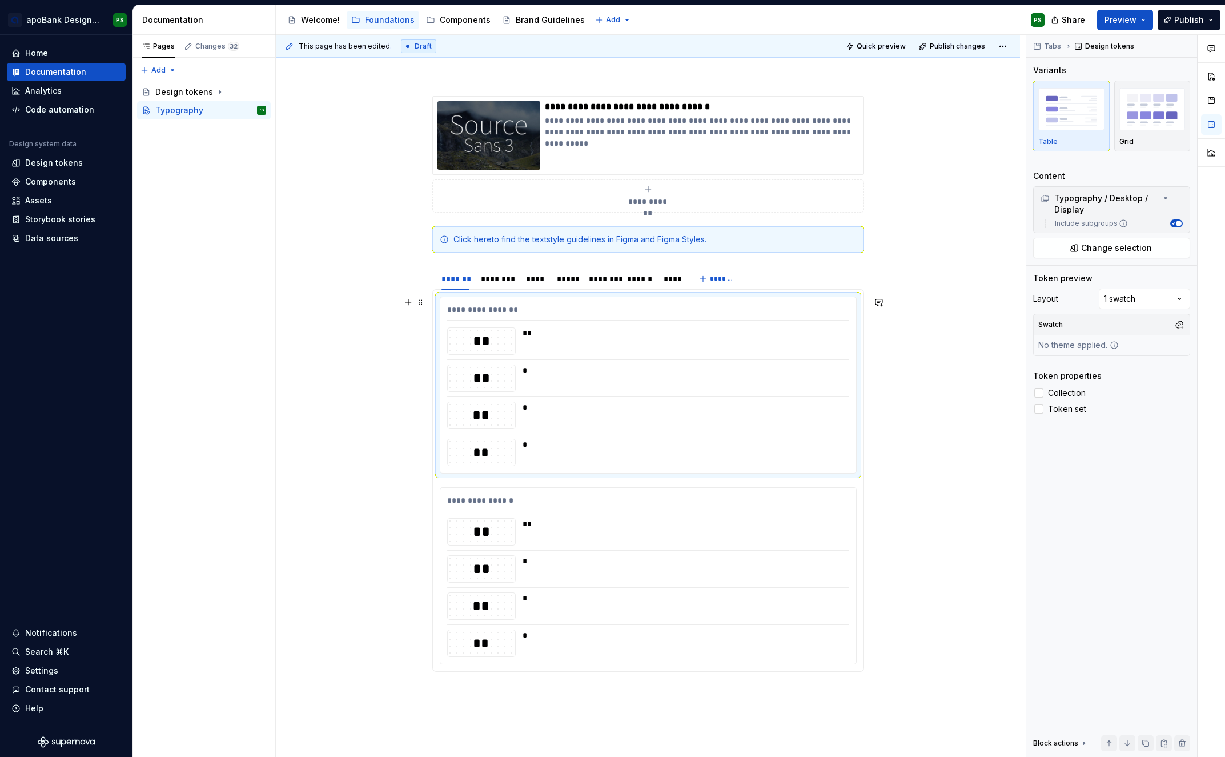
click at [533, 342] on div "**" at bounding box center [683, 340] width 320 height 27
click at [480, 340] on div "**" at bounding box center [481, 340] width 67 height 19
click at [473, 342] on div "**" at bounding box center [481, 340] width 67 height 19
click at [495, 381] on div "**" at bounding box center [481, 377] width 67 height 19
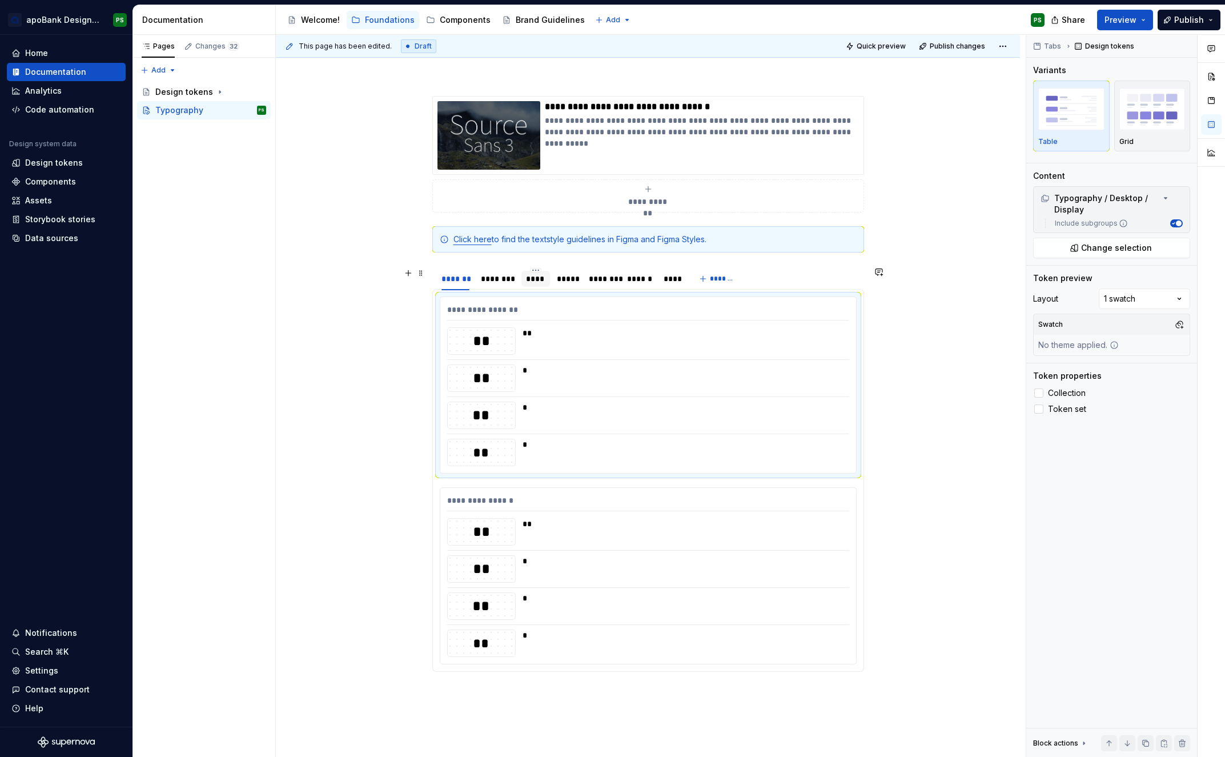
click at [540, 279] on div "****" at bounding box center [535, 278] width 19 height 11
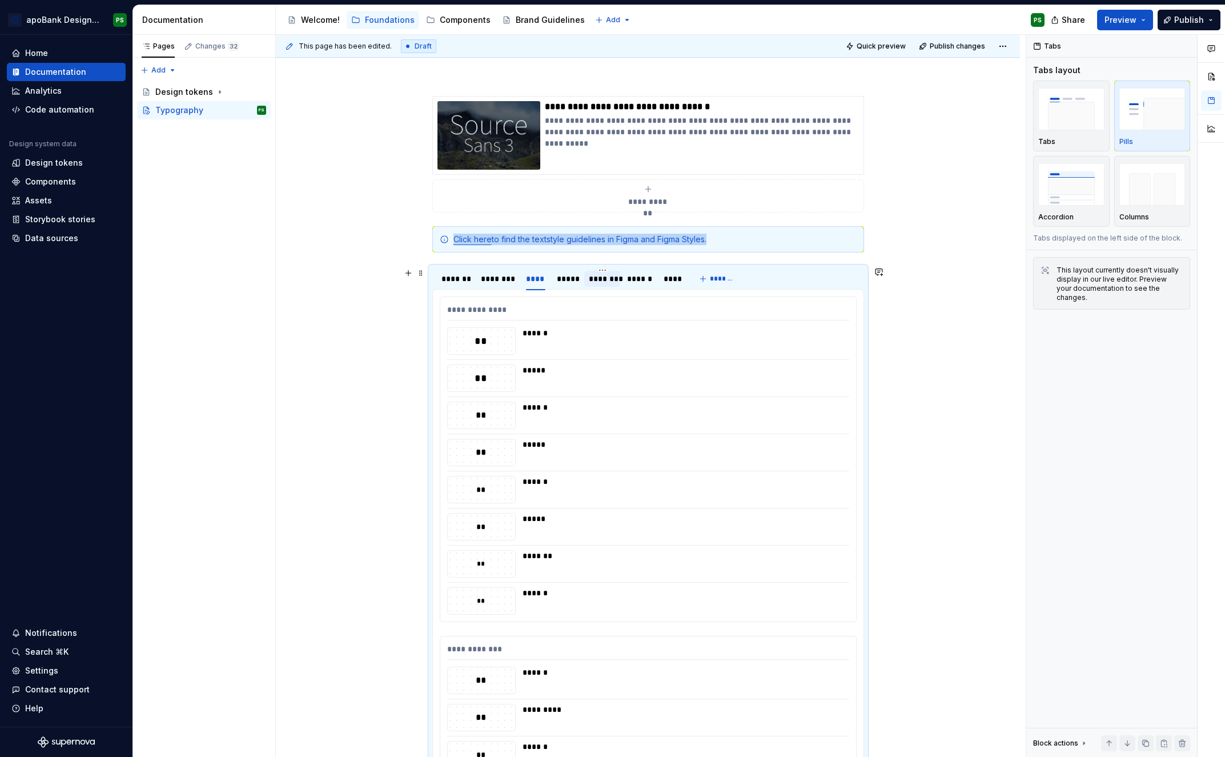
click at [609, 278] on div "********" at bounding box center [602, 278] width 27 height 11
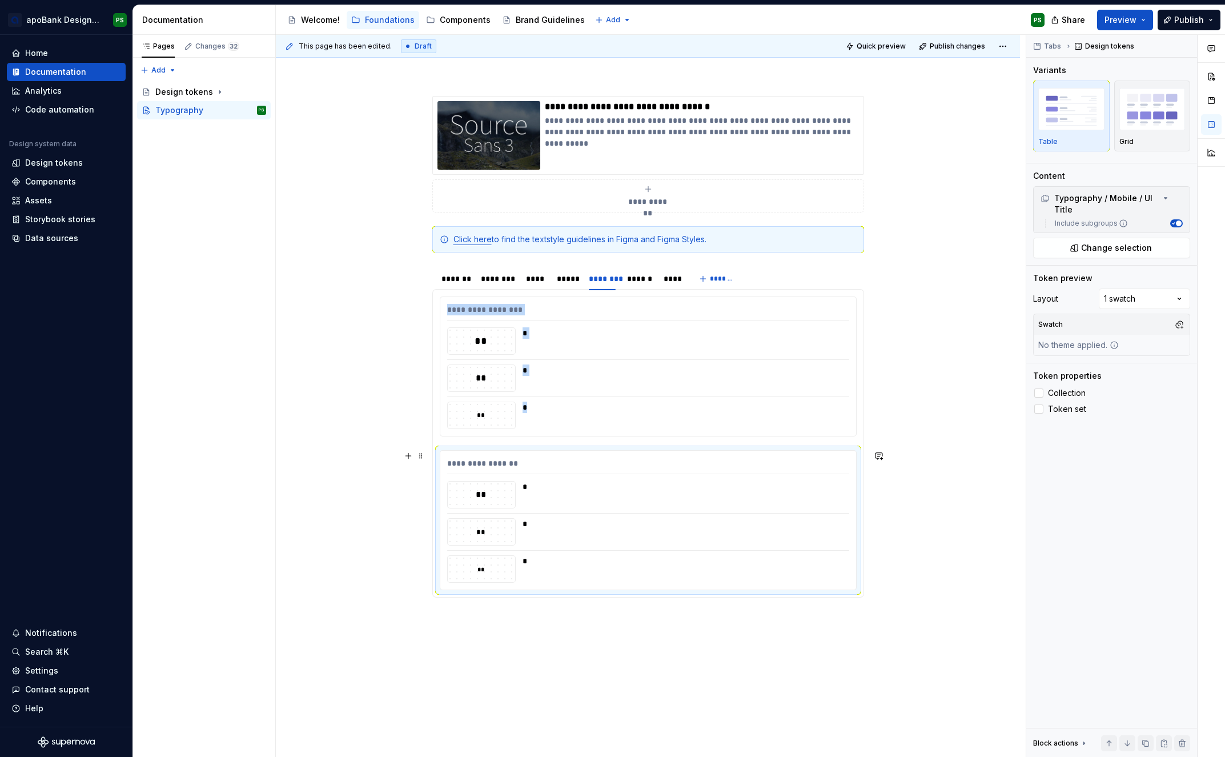
click at [480, 499] on div "**" at bounding box center [481, 495] width 67 height 14
click at [508, 497] on div "**" at bounding box center [481, 495] width 67 height 14
click at [533, 491] on div "*" at bounding box center [683, 486] width 320 height 11
click at [501, 489] on div "**" at bounding box center [481, 495] width 67 height 14
click at [506, 489] on div "**" at bounding box center [481, 495] width 67 height 14
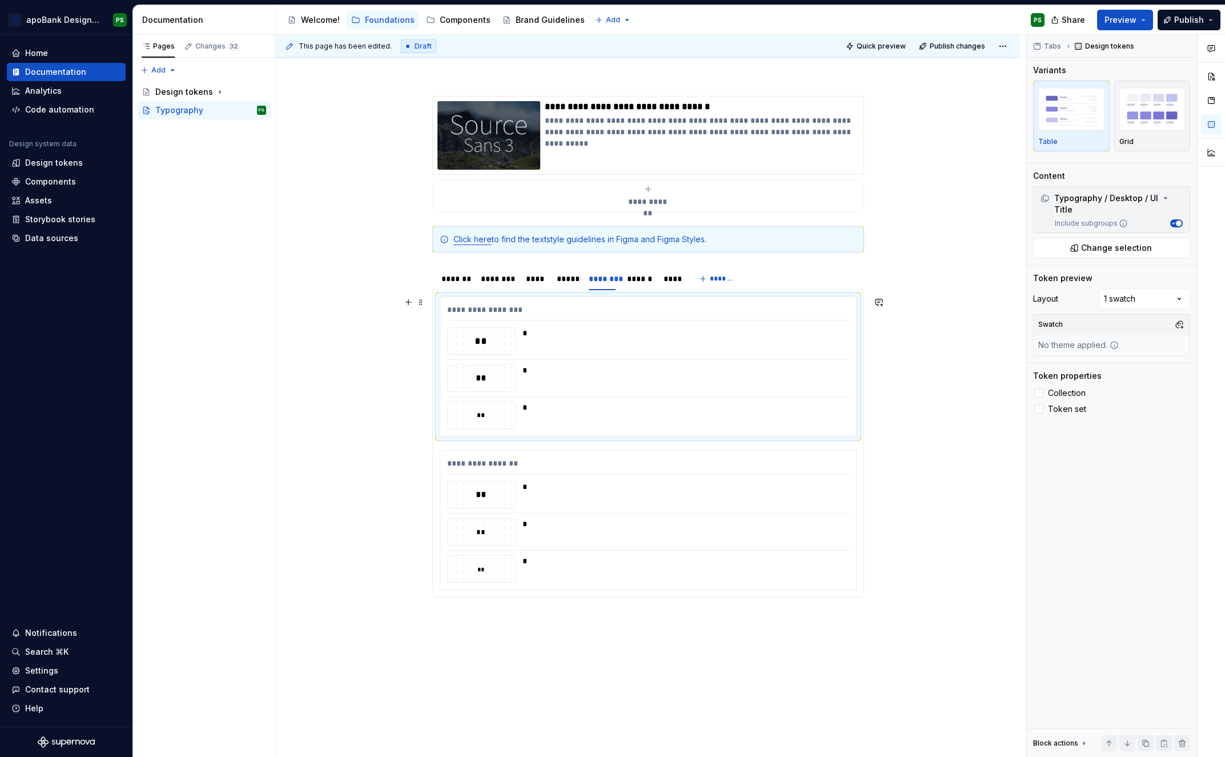
click at [489, 420] on div "**" at bounding box center [481, 415] width 67 height 11
click at [175, 90] on div "Design tokens" at bounding box center [184, 91] width 58 height 11
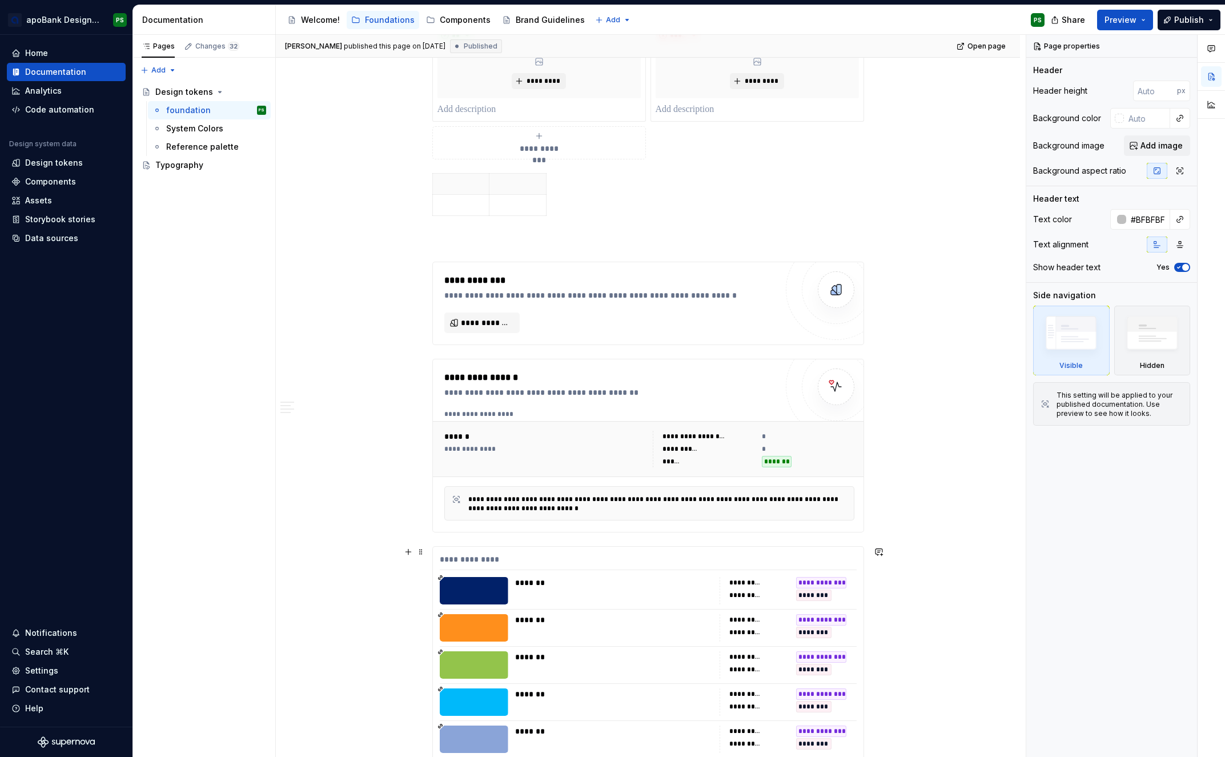
scroll to position [496, 0]
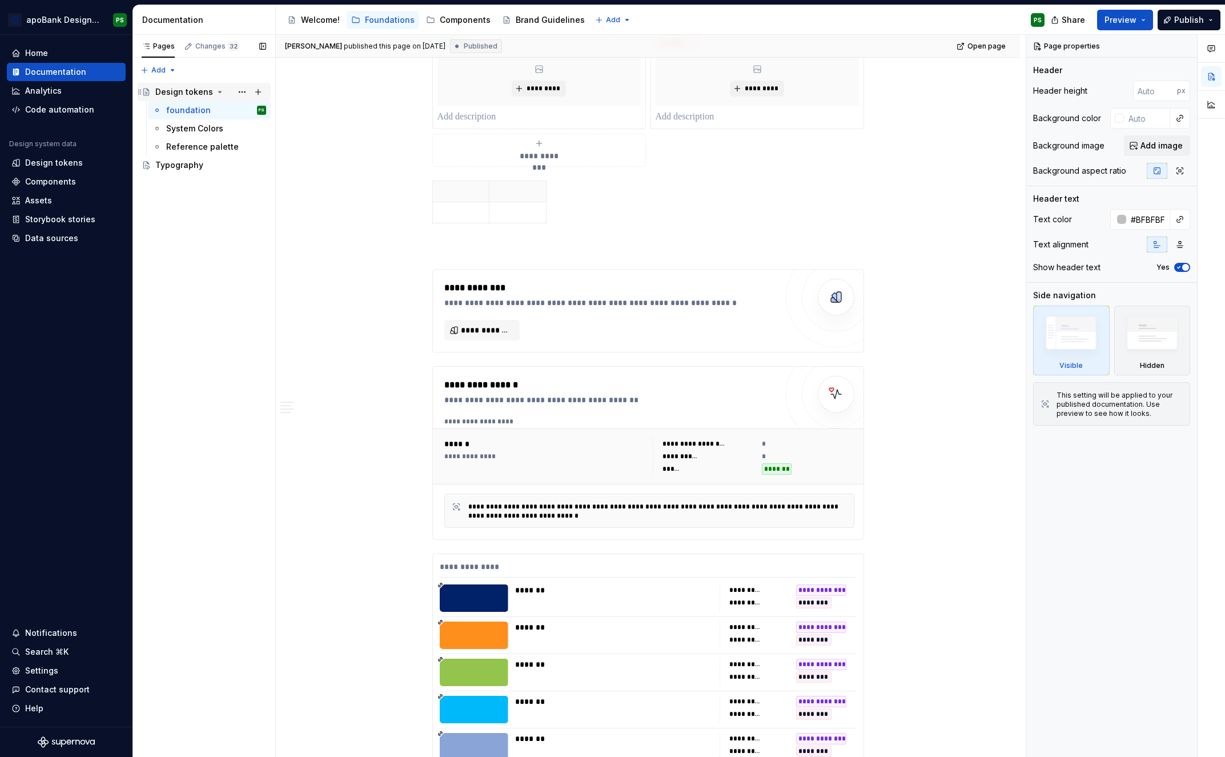
click at [215, 91] on icon "Page tree" at bounding box center [219, 91] width 9 height 9
click at [35, 198] on div "Assets" at bounding box center [38, 200] width 27 height 11
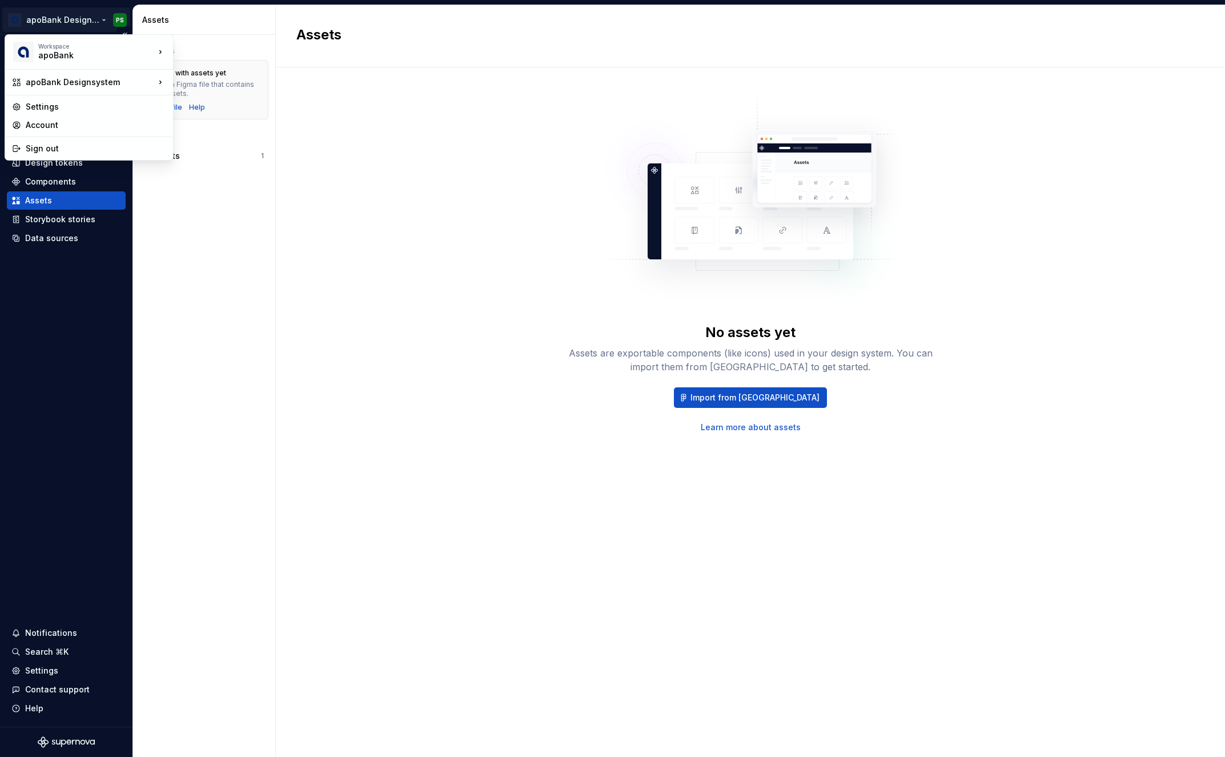
click at [70, 19] on html "apoBank Designsystem PS Home Documentation Analytics Code automation Design sys…" at bounding box center [612, 378] width 1225 height 757
click at [252, 84] on div "apoBank Designsystem" at bounding box center [239, 83] width 94 height 11
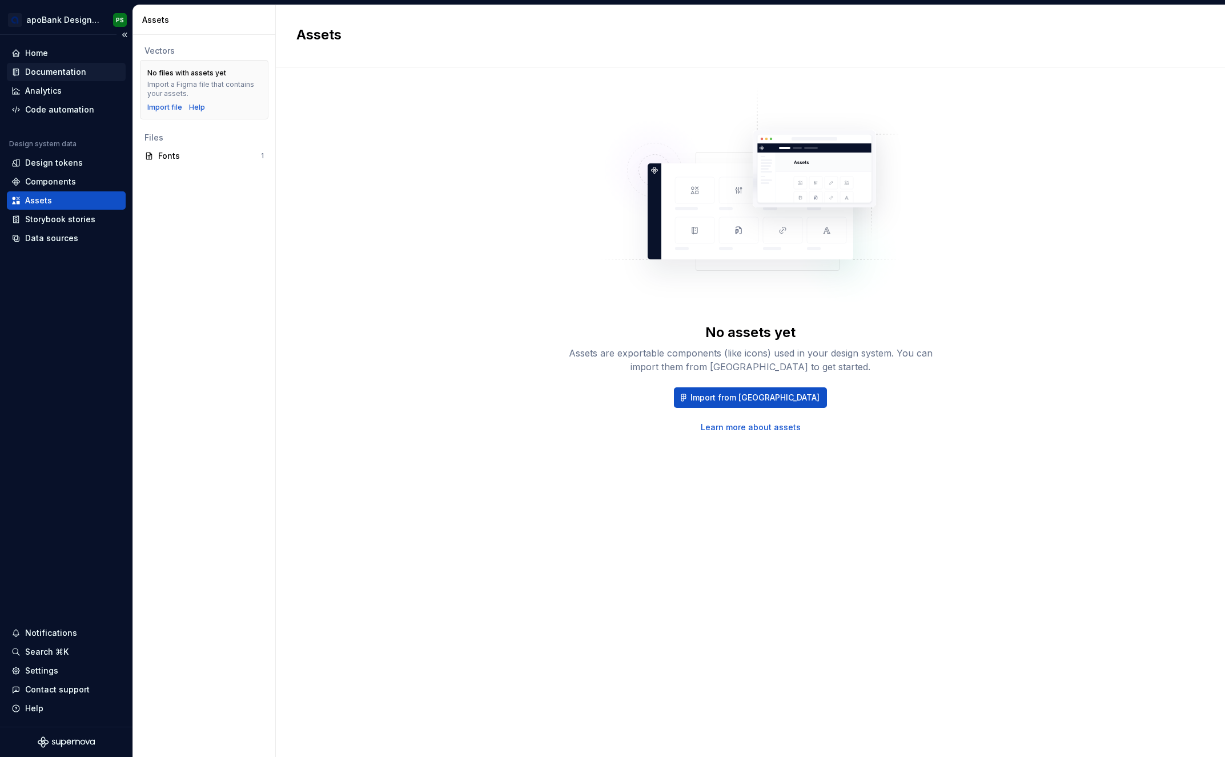
click at [52, 70] on div "Documentation" at bounding box center [55, 71] width 61 height 11
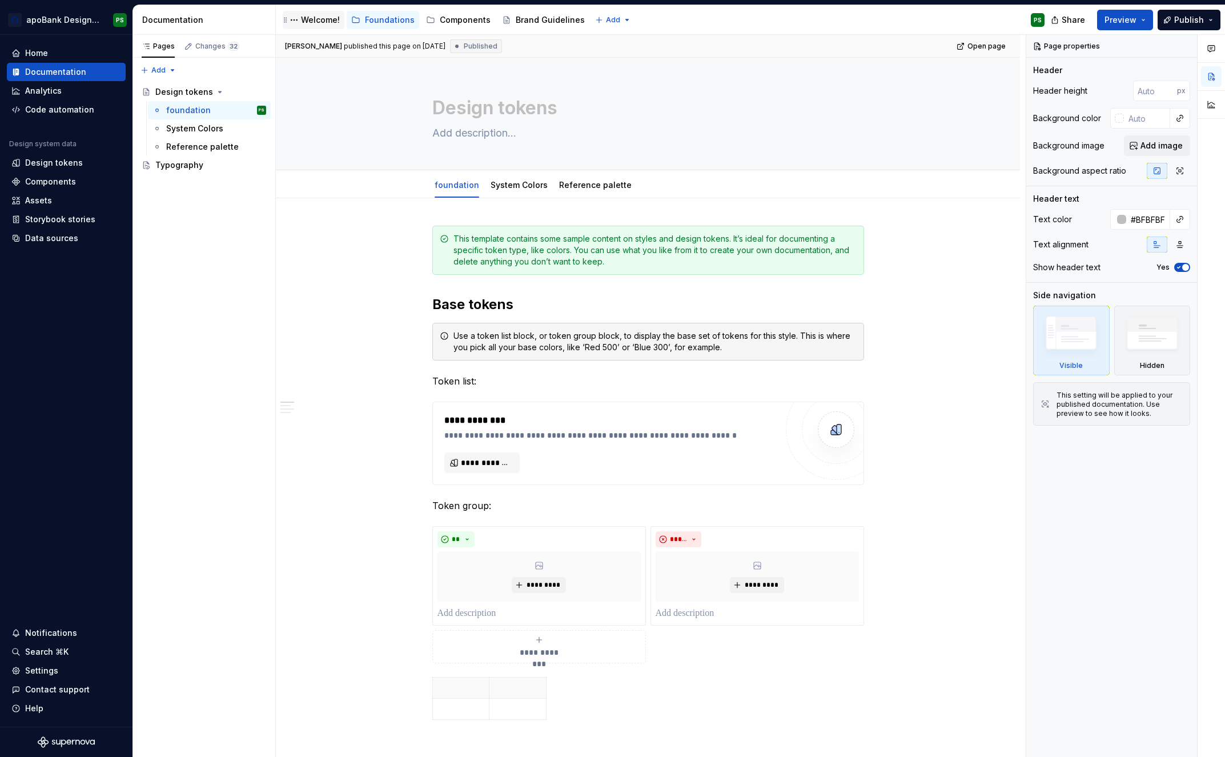
click at [308, 22] on div "Welcome!" at bounding box center [320, 19] width 39 height 11
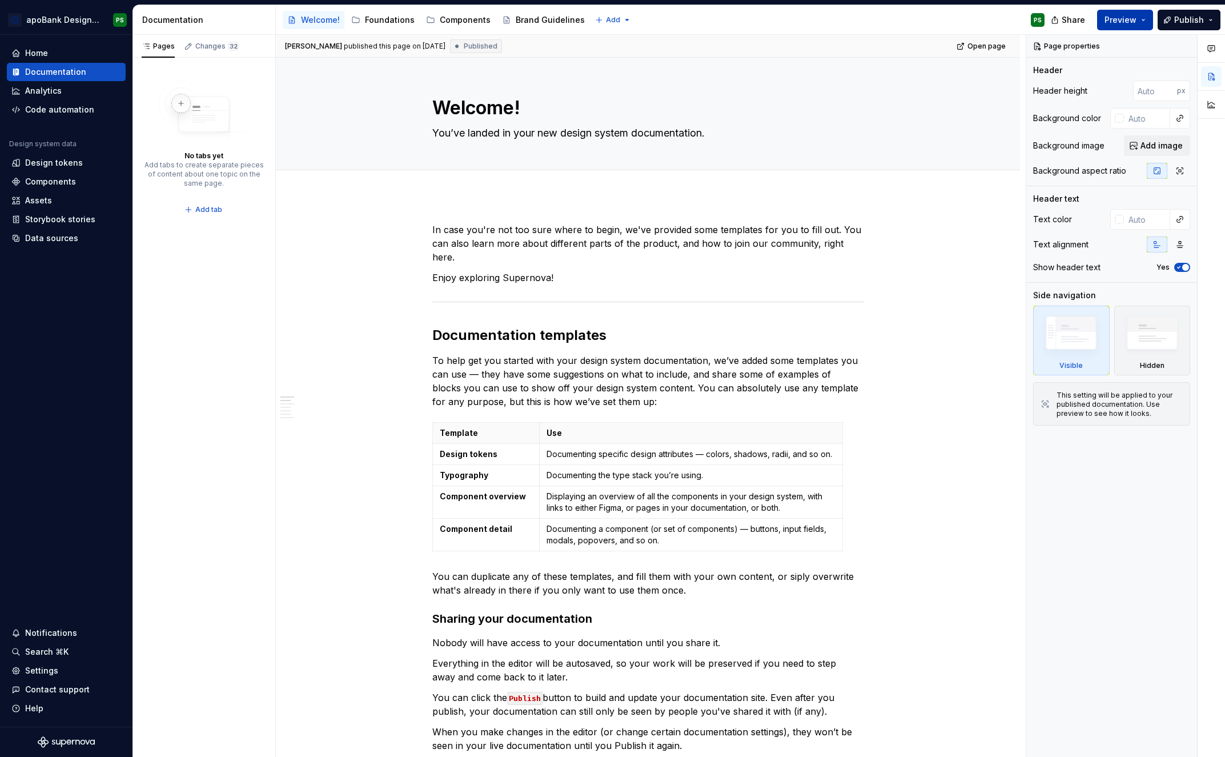
click at [930, 15] on span "Preview" at bounding box center [1121, 19] width 32 height 11
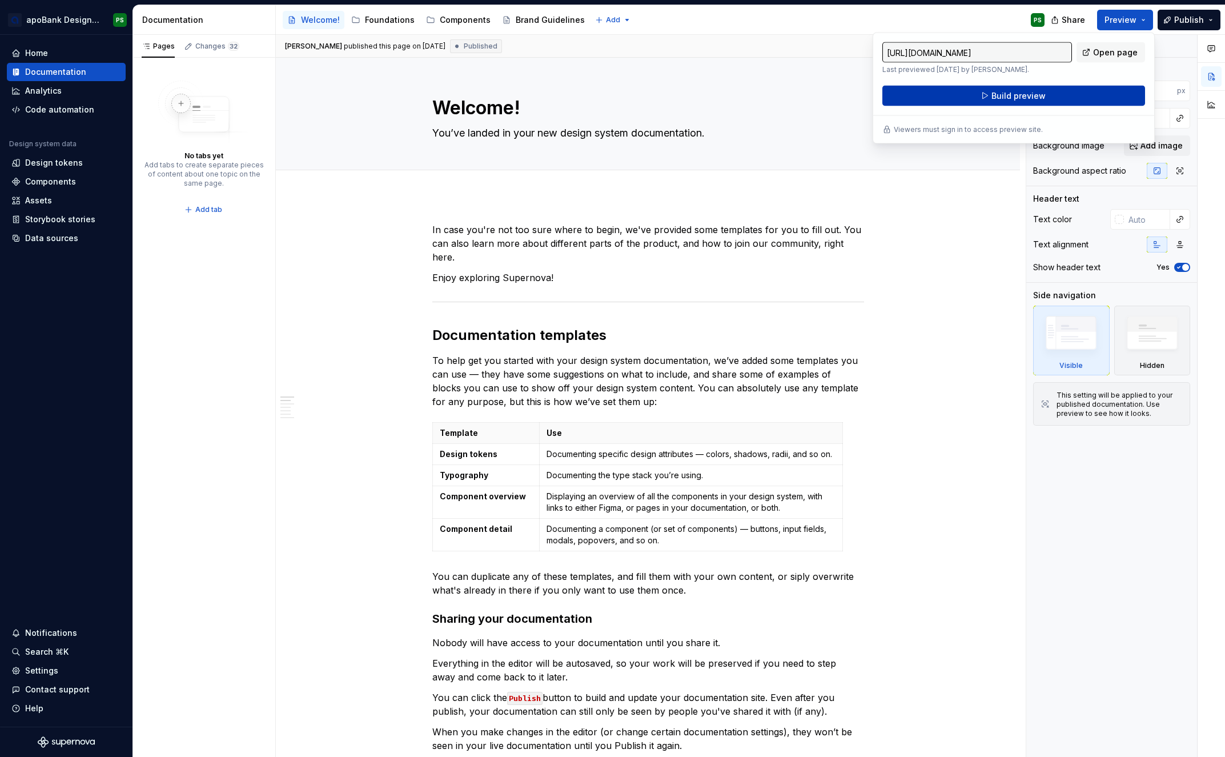
click at [930, 95] on span "Build preview" at bounding box center [1019, 95] width 54 height 11
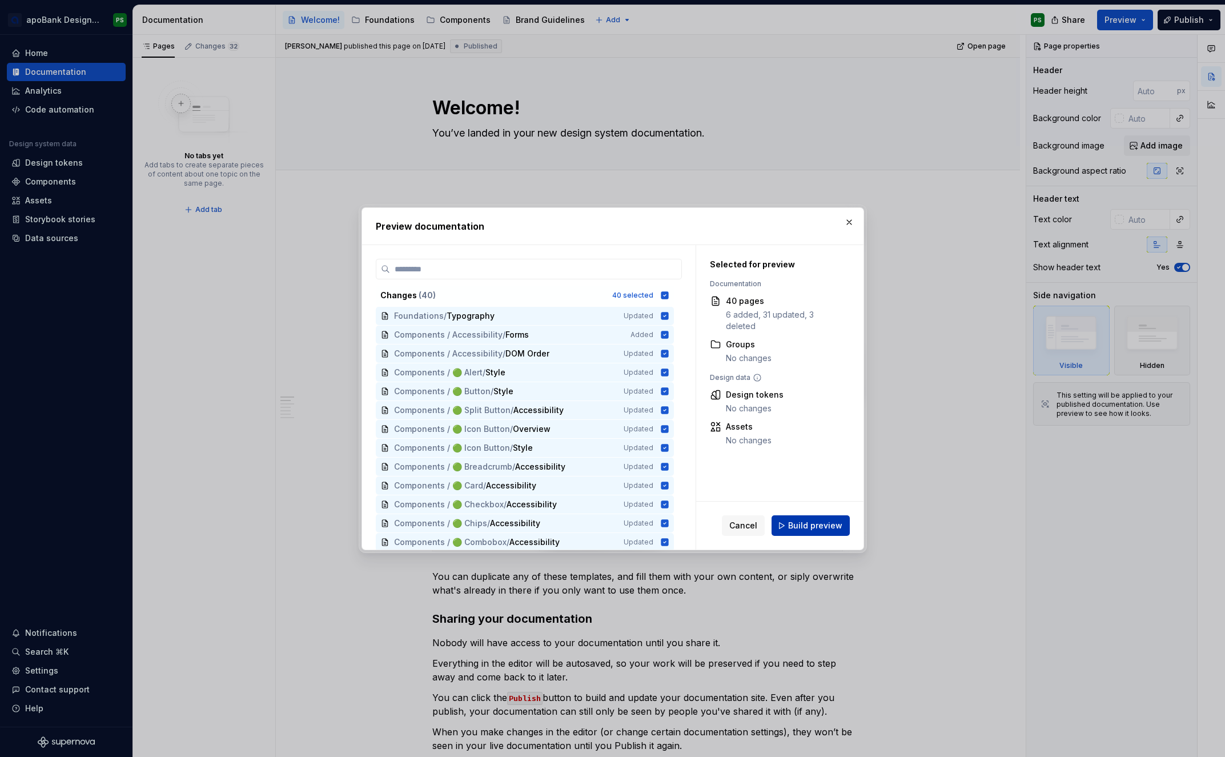
click at [819, 524] on span "Build preview" at bounding box center [815, 525] width 54 height 11
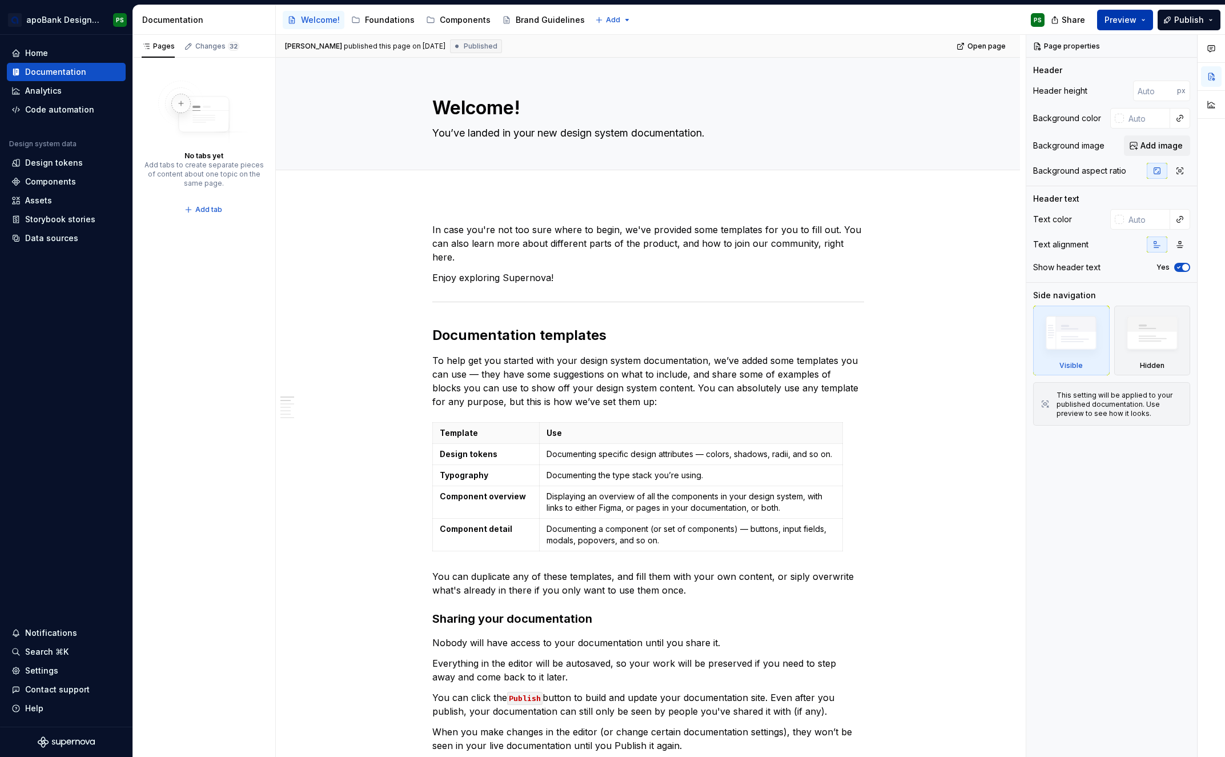
click at [930, 20] on span "Preview" at bounding box center [1121, 19] width 32 height 11
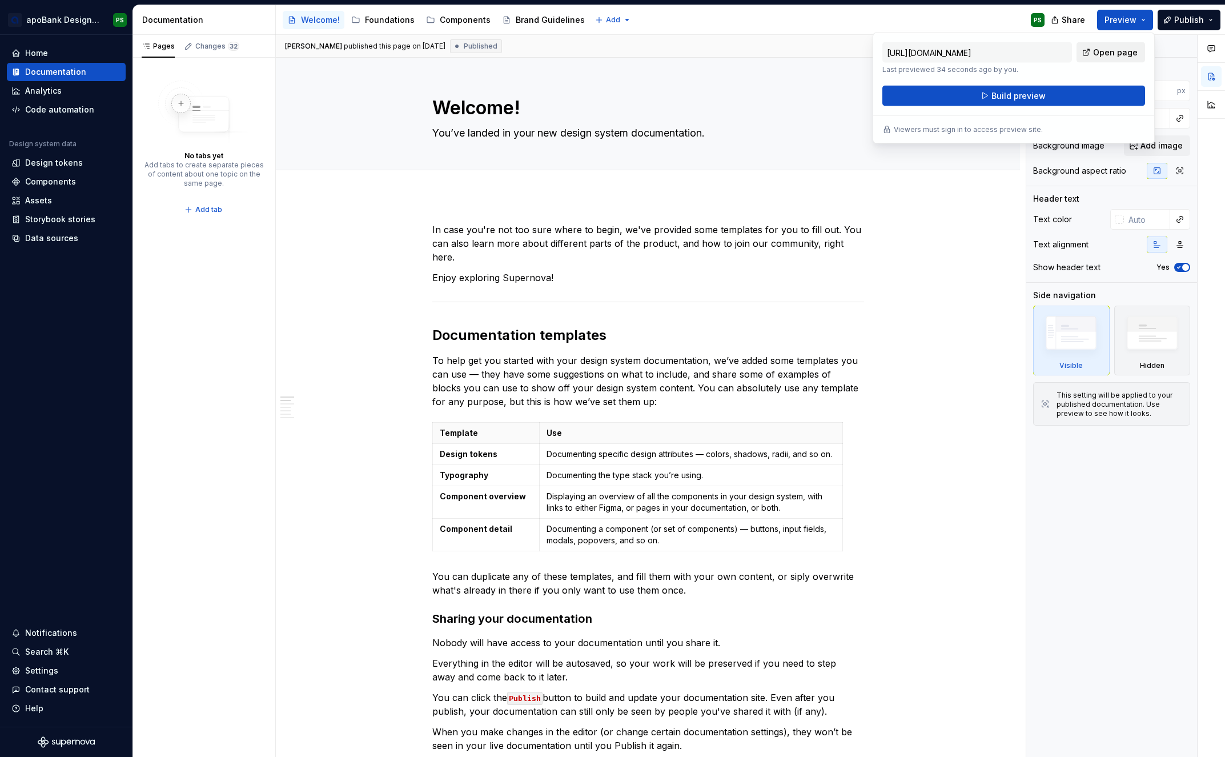
click at [930, 49] on span "Open page" at bounding box center [1115, 52] width 45 height 11
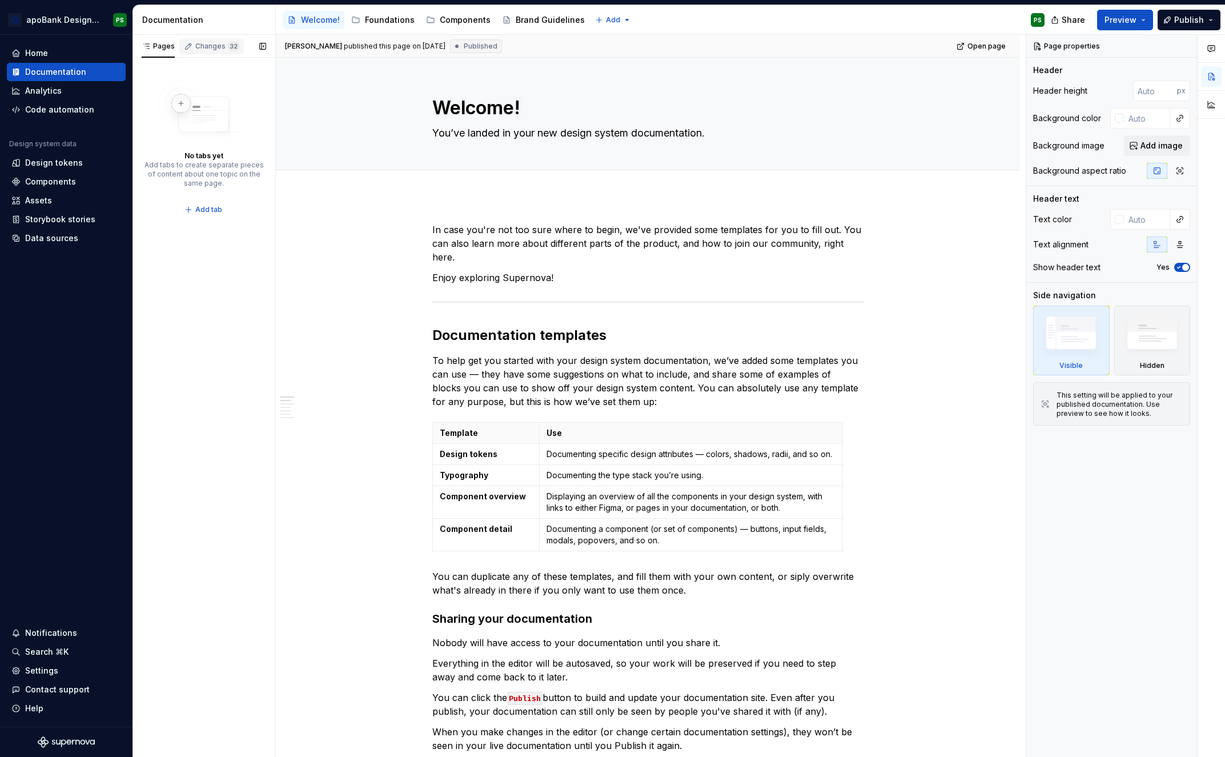
click at [209, 43] on div "Changes 32" at bounding box center [217, 46] width 44 height 9
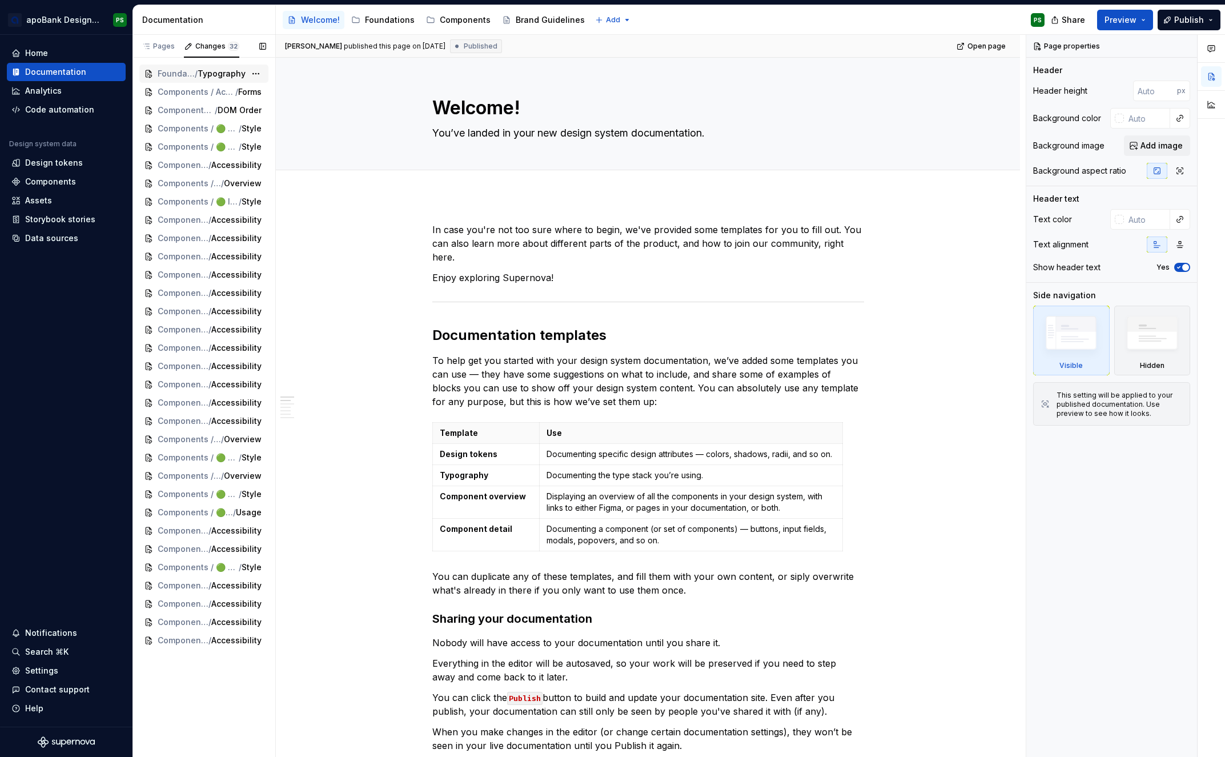
click at [215, 73] on span "Typography" at bounding box center [222, 73] width 48 height 11
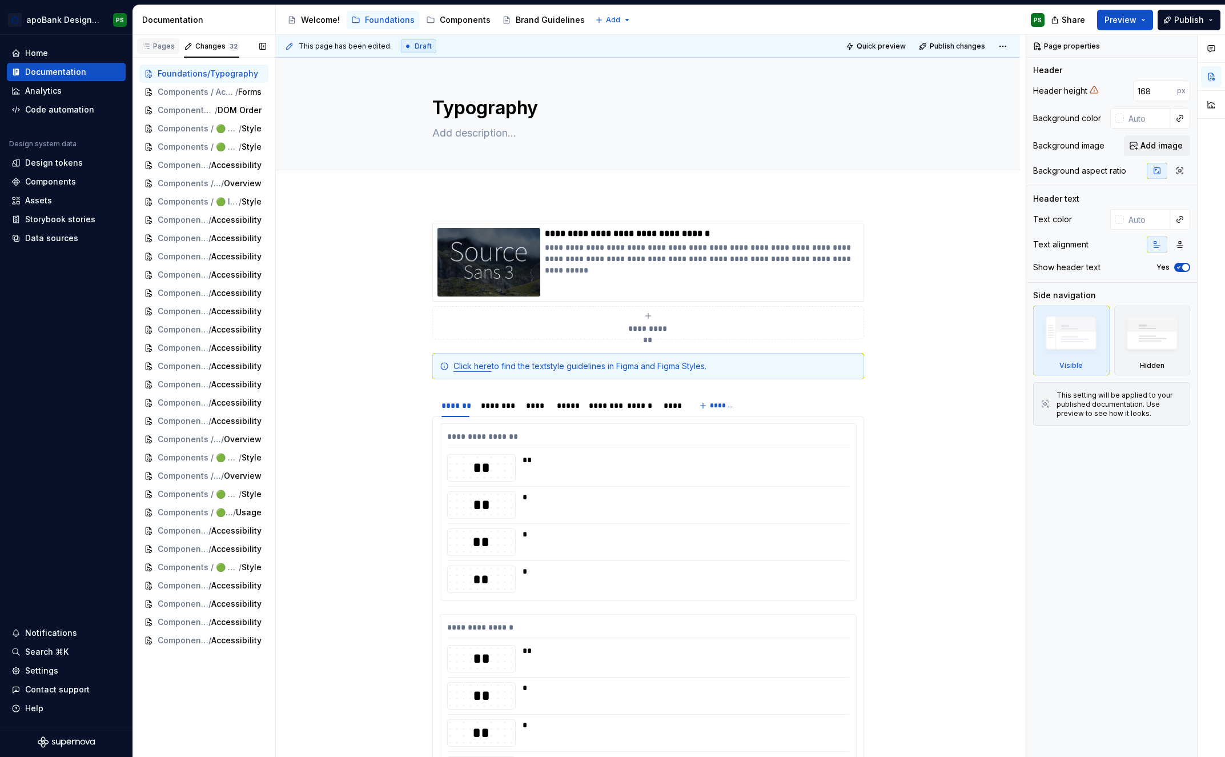
click at [161, 46] on div "Pages" at bounding box center [158, 46] width 33 height 9
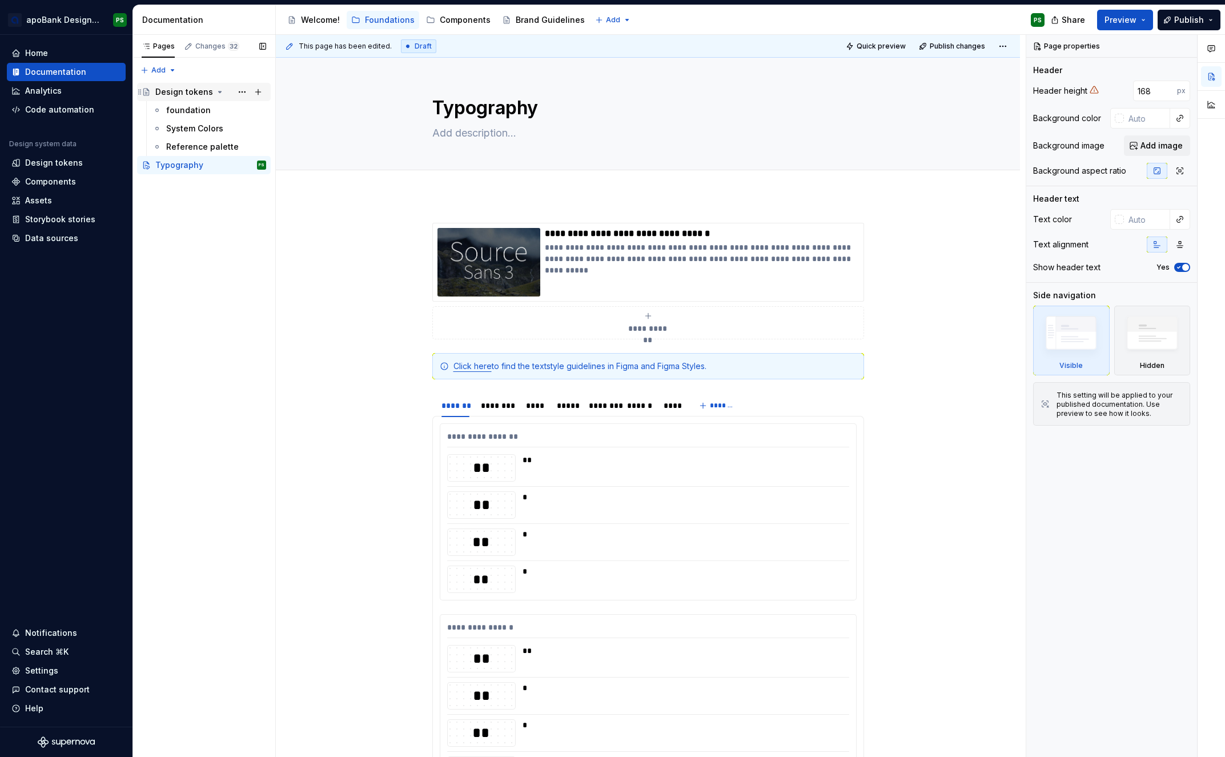
click at [217, 90] on icon "Page tree" at bounding box center [219, 91] width 9 height 9
click at [145, 67] on div "Pages Changes 32 Add Accessibility guide for tree Page tree. Navigate the tree …" at bounding box center [204, 396] width 143 height 723
click at [187, 217] on div "Pages Changes 32 Add Accessibility guide for tree Page tree. Navigate the tree …" at bounding box center [204, 396] width 143 height 723
click at [454, 18] on div "Components" at bounding box center [465, 19] width 51 height 11
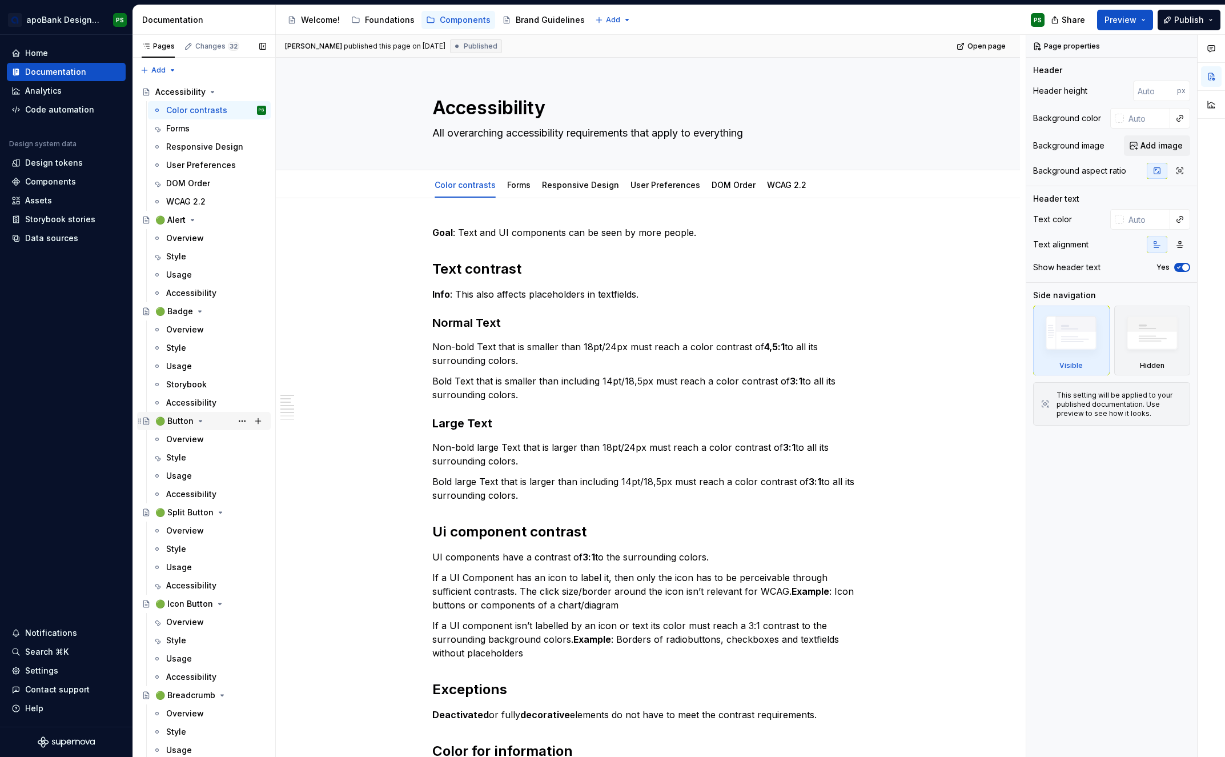
click at [181, 422] on div "🟢 Button" at bounding box center [174, 420] width 38 height 11
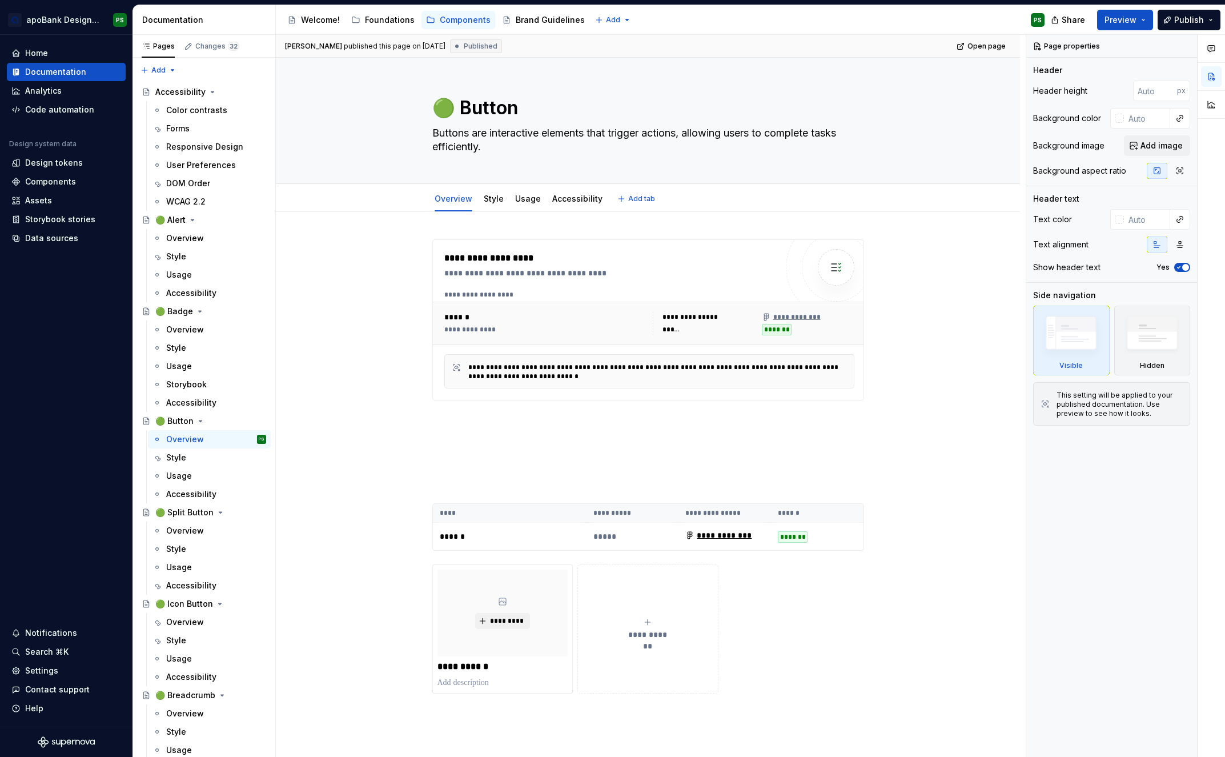
type textarea "*"
